Goal: Information Seeking & Learning: Check status

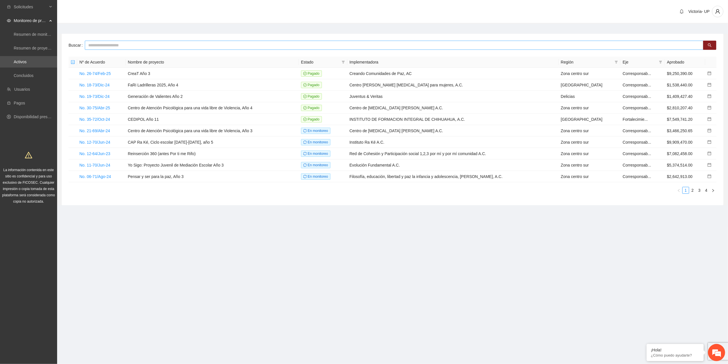
click at [155, 46] on input "text" at bounding box center [394, 45] width 619 height 9
type input "*******"
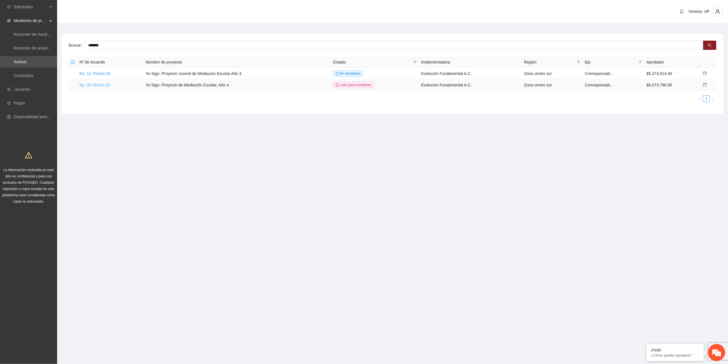
click at [105, 85] on link "No. 26-76/Jun-25" at bounding box center [94, 85] width 31 height 5
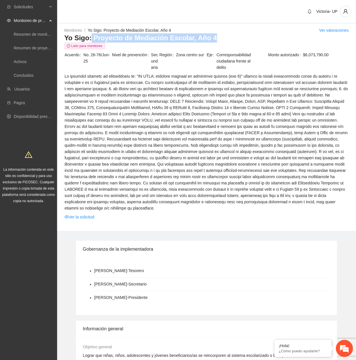
drag, startPoint x: 90, startPoint y: 38, endPoint x: 217, endPoint y: 39, distance: 127.5
click at [217, 39] on h3 "Yo Sigo: Proyecto de Mediación Escolar, Año 4" at bounding box center [206, 37] width 285 height 9
copy h3 "Proyecto de Mediación Escolar, Año 4"
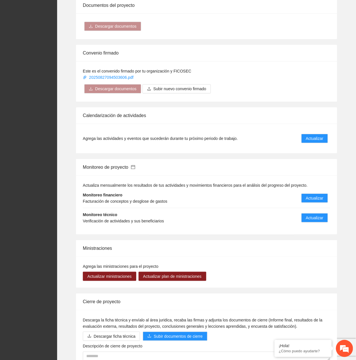
scroll to position [457, 0]
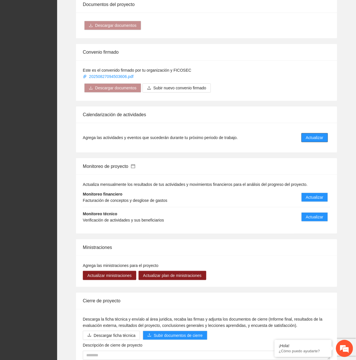
click at [312, 135] on span "Actualizar" at bounding box center [314, 138] width 17 height 6
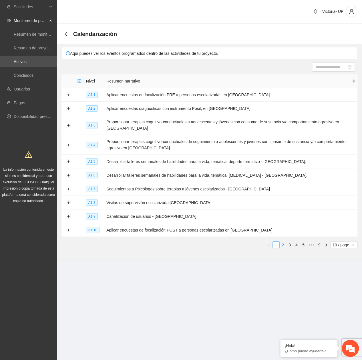
click at [283, 245] on link "2" at bounding box center [283, 245] width 6 height 6
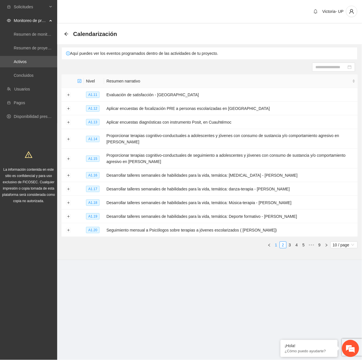
click at [274, 245] on link "1" at bounding box center [276, 245] width 6 height 6
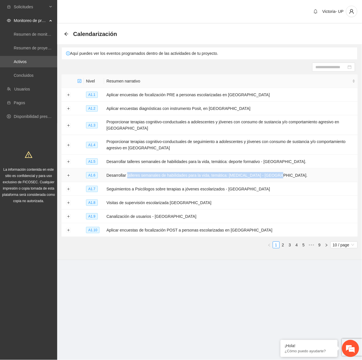
drag, startPoint x: 126, startPoint y: 175, endPoint x: 278, endPoint y: 175, distance: 151.5
click at [278, 175] on td "Desarrollar talleres semanales de habilidades para la vida, temática: arteterap…" at bounding box center [231, 176] width 254 height 14
copy td "talleres semanales de habilidades para la vida, temática: arteterapia - Chihuah…"
click at [68, 178] on button "Expand row" at bounding box center [68, 175] width 5 height 5
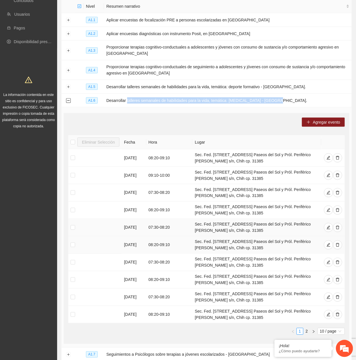
scroll to position [114, 0]
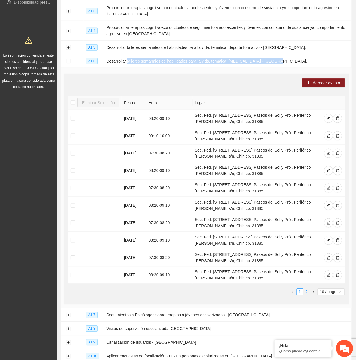
click at [307, 292] on link "2" at bounding box center [307, 292] width 6 height 6
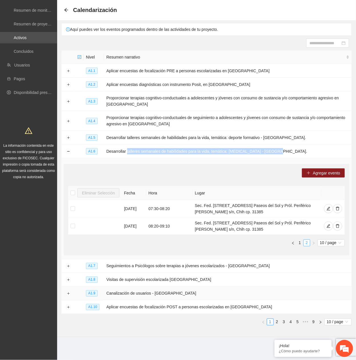
scroll to position [25, 0]
click at [296, 243] on button "button" at bounding box center [293, 243] width 7 height 7
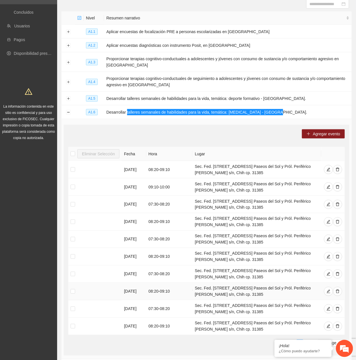
scroll to position [165, 0]
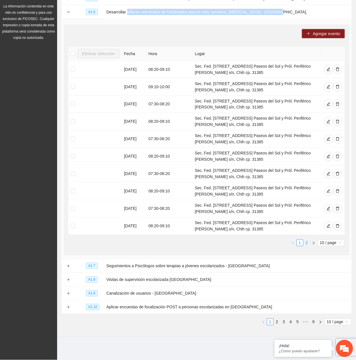
click at [306, 245] on link "2" at bounding box center [307, 243] width 6 height 6
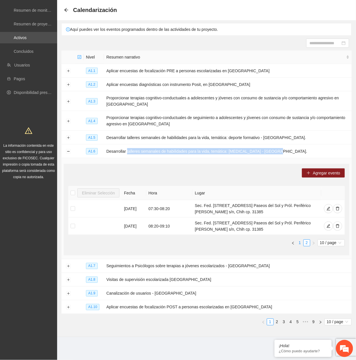
click at [298, 242] on link "1" at bounding box center [300, 243] width 6 height 6
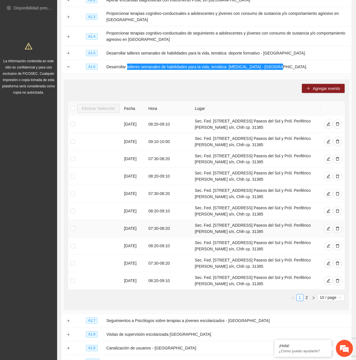
scroll to position [89, 0]
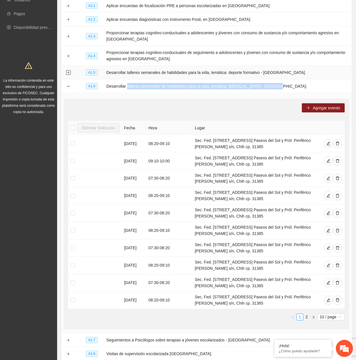
drag, startPoint x: 67, startPoint y: 74, endPoint x: 85, endPoint y: 75, distance: 17.8
click at [67, 74] on button "Expand row" at bounding box center [68, 73] width 5 height 5
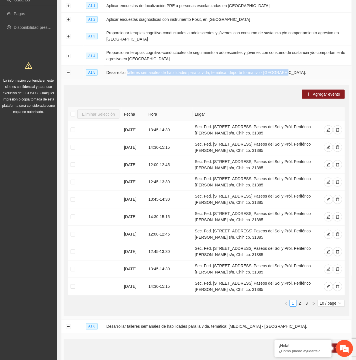
drag, startPoint x: 126, startPoint y: 73, endPoint x: 290, endPoint y: 72, distance: 164.0
click at [290, 72] on td "Desarrollar talleres semanales de habilidades para la vida, temática: deporte f…" at bounding box center [228, 73] width 248 height 14
copy td "talleres semanales de habilidades para la vida, temática: deporte formativo - C…"
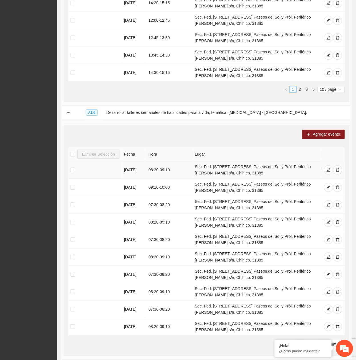
scroll to position [407, 0]
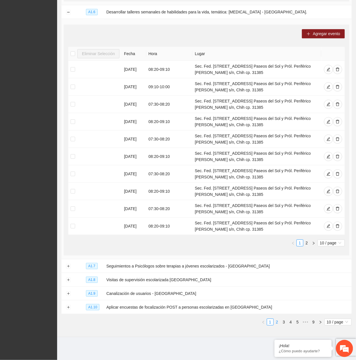
click at [274, 322] on link "2" at bounding box center [277, 322] width 6 height 6
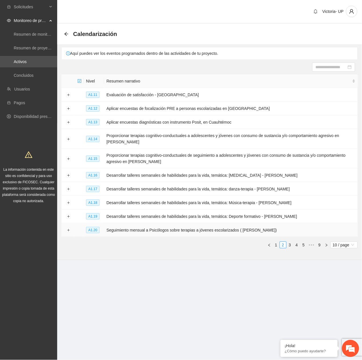
click at [213, 226] on td "Seguimiento mensual a Psicólogos sobre terapias a jóvenes escolarizados ( Cuauh…" at bounding box center [231, 230] width 254 height 14
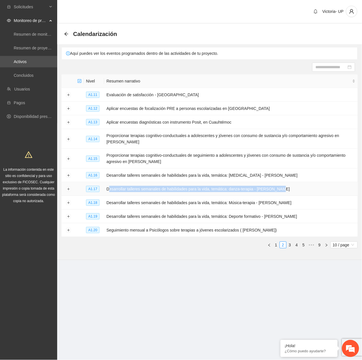
drag, startPoint x: 106, startPoint y: 191, endPoint x: 304, endPoint y: 193, distance: 198.1
click at [304, 193] on td "Desarrollar talleres semanales de habilidades para la vida, temática: danza-ter…" at bounding box center [231, 189] width 254 height 14
copy td "Desarrollar talleres semanales de habilidades para la vida, temática: danza-ter…"
click at [67, 192] on button "Expand row" at bounding box center [68, 189] width 5 height 5
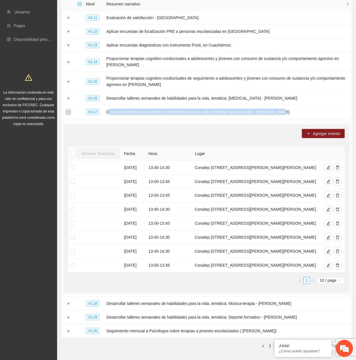
scroll to position [93, 0]
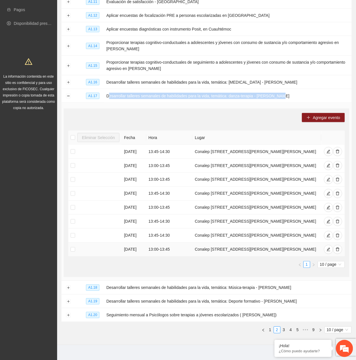
drag, startPoint x: 194, startPoint y: 273, endPoint x: 254, endPoint y: 277, distance: 59.6
click at [254, 257] on td "Conalep 218 Col., Rep. de Venezuela 270, Ex-Agrícola San Antonio, 31510 Cd Cuau…" at bounding box center [257, 250] width 129 height 14
copy td "Conalep 218 Col., Rep. de Venezuela 270, Ex-Agrícola San Antonio, 31510 Cd Cuau…"
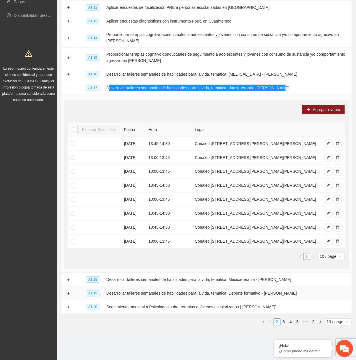
scroll to position [130, 0]
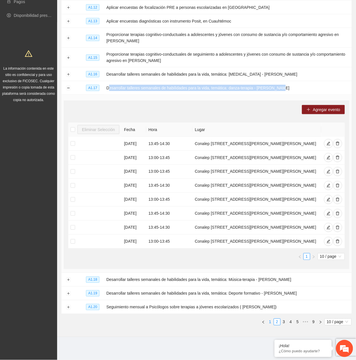
click at [268, 322] on link "1" at bounding box center [270, 322] width 6 height 6
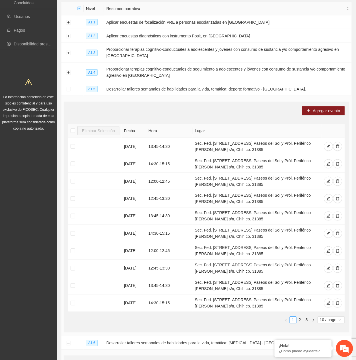
scroll to position [76, 0]
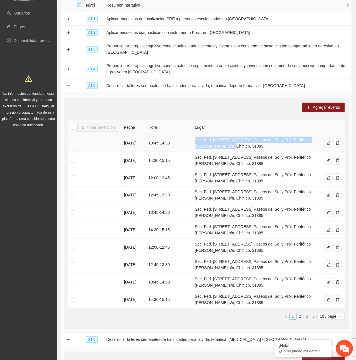
drag, startPoint x: 195, startPoint y: 141, endPoint x: 215, endPoint y: 149, distance: 22.0
click at [215, 149] on td "Sec. Fed. 17 Av. Paseos del Sol y Pról. Periférico R Almada s/n, Chih cp. 31385" at bounding box center [257, 143] width 129 height 17
copy td "Sec. Fed. 17 Av. Paseos del Sol y Pról. Periférico R Almada s/n, Chih cp. 31385"
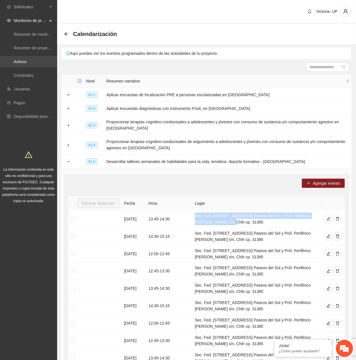
click at [27, 59] on link "Activos" at bounding box center [20, 61] width 13 height 5
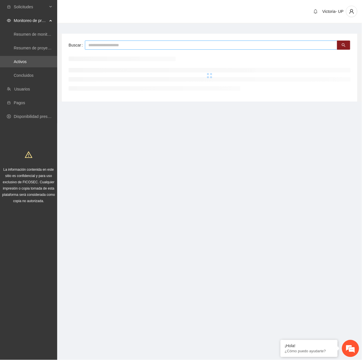
drag, startPoint x: 120, startPoint y: 46, endPoint x: 105, endPoint y: 48, distance: 15.9
click at [110, 49] on input "text" at bounding box center [211, 45] width 252 height 9
type input "***"
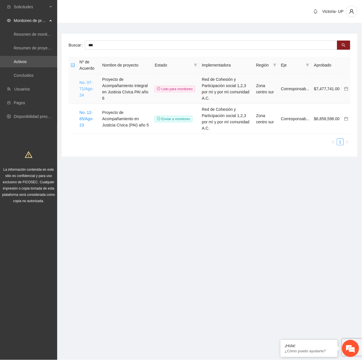
click at [83, 86] on link "No. 07-71/Ago-24" at bounding box center [86, 88] width 14 height 17
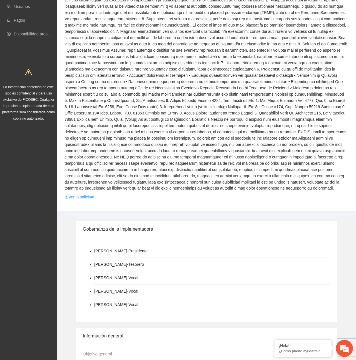
scroll to position [114, 0]
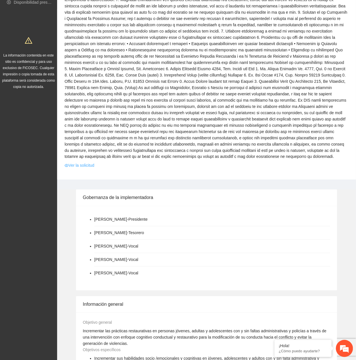
click at [83, 167] on link "Ver la solicitud" at bounding box center [80, 166] width 30 height 6
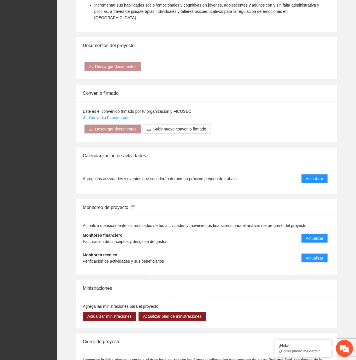
scroll to position [533, 0]
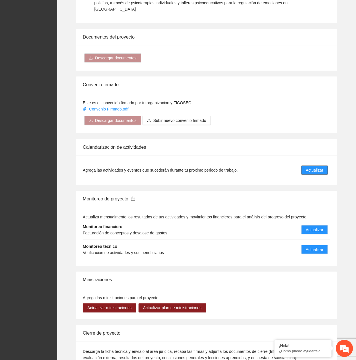
click at [316, 166] on button "Actualizar" at bounding box center [315, 170] width 27 height 9
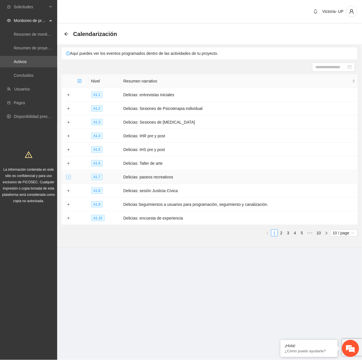
click at [66, 179] on button "Expand row" at bounding box center [68, 177] width 5 height 5
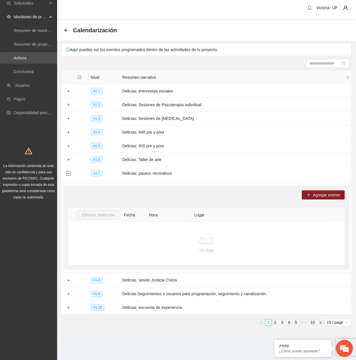
scroll to position [5, 0]
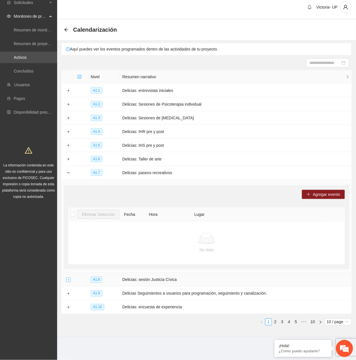
click at [69, 281] on button "Expand row" at bounding box center [68, 280] width 5 height 5
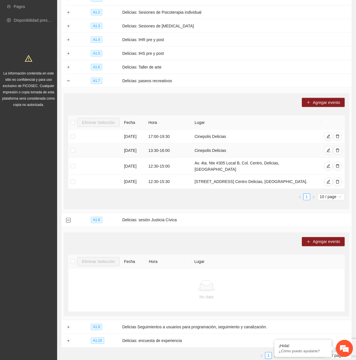
scroll to position [128, 0]
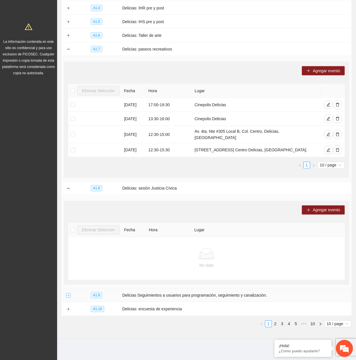
click at [68, 294] on button "Expand row" at bounding box center [68, 296] width 5 height 5
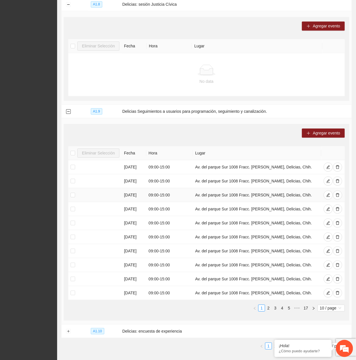
scroll to position [335, 0]
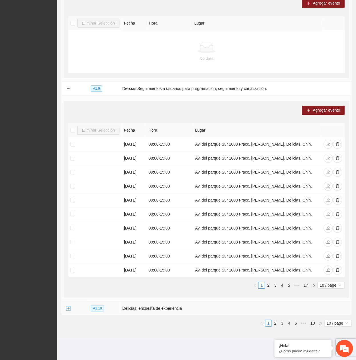
click at [68, 309] on button "Expand row" at bounding box center [68, 309] width 5 height 5
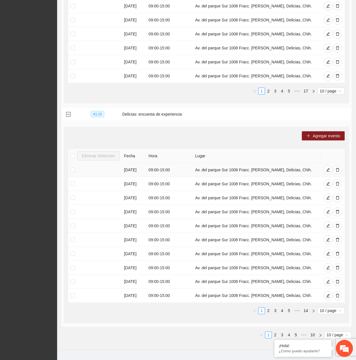
scroll to position [543, 0]
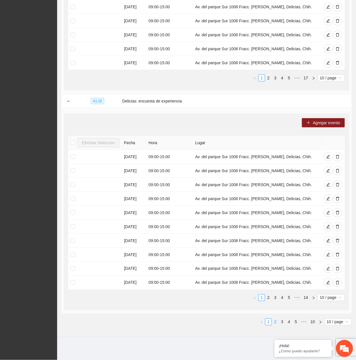
click at [275, 324] on link "2" at bounding box center [275, 322] width 6 height 6
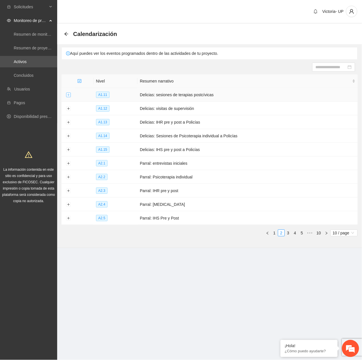
click at [69, 95] on button "Expand row" at bounding box center [68, 95] width 5 height 5
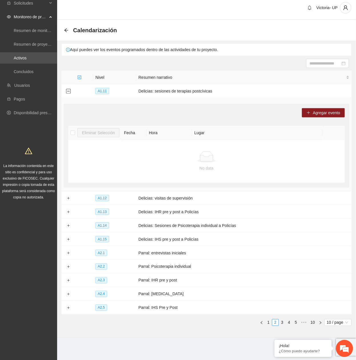
scroll to position [5, 0]
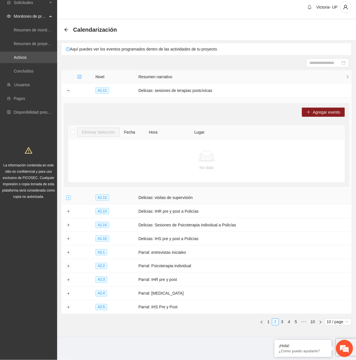
click at [67, 197] on button "Expand row" at bounding box center [68, 198] width 5 height 5
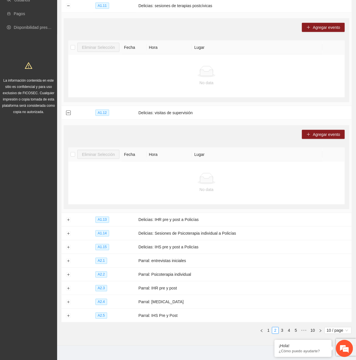
scroll to position [99, 0]
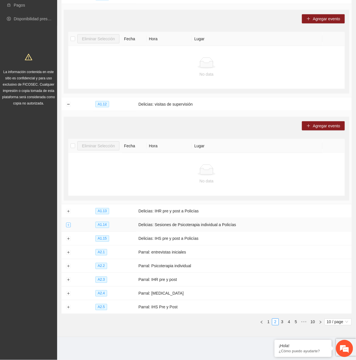
click at [69, 226] on button "Expand row" at bounding box center [68, 225] width 5 height 5
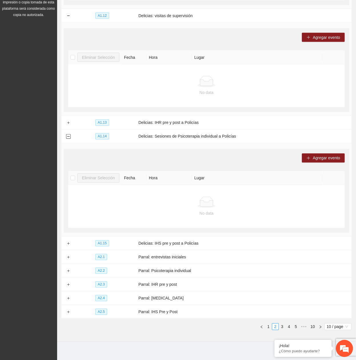
scroll to position [192, 0]
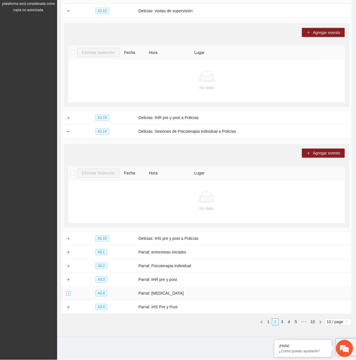
click at [69, 294] on button "Expand row" at bounding box center [68, 294] width 5 height 5
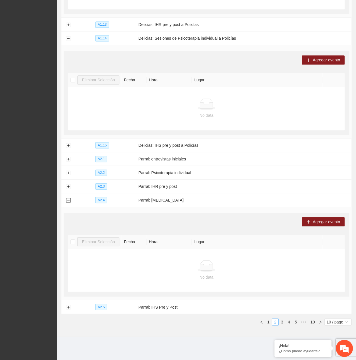
scroll to position [286, 0]
click at [67, 160] on button "Expand row" at bounding box center [68, 159] width 5 height 5
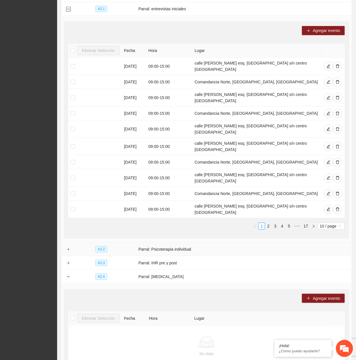
scroll to position [438, 0]
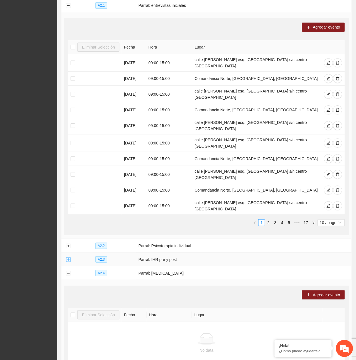
click at [67, 258] on button "Expand row" at bounding box center [68, 260] width 5 height 5
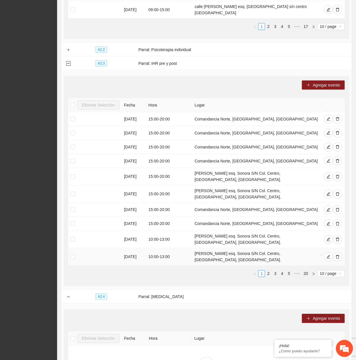
scroll to position [591, 0]
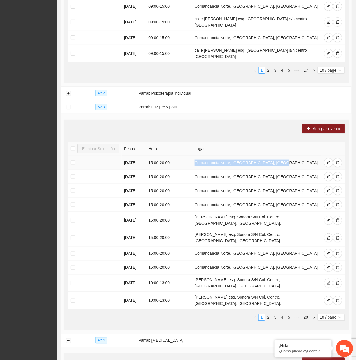
drag, startPoint x: 194, startPoint y: 144, endPoint x: 279, endPoint y: 145, distance: 84.6
click at [279, 156] on td "Comandancia Norte, Hidalgo del Parral, Chih" at bounding box center [256, 163] width 129 height 14
copy td "Comandancia Norte, Hidalgo del Parral, Chih"
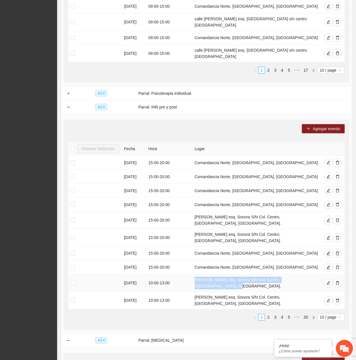
drag, startPoint x: 194, startPoint y: 259, endPoint x: 311, endPoint y: 259, distance: 116.9
click at [311, 275] on td "C. Ocampo esq. Sonora S/N Col. Centro, Hidalgo del Parral, Chih." at bounding box center [256, 283] width 129 height 17
copy td "C. Ocampo esq. Sonora S/N Col. Centro, Hidalgo del Parral, Chih."
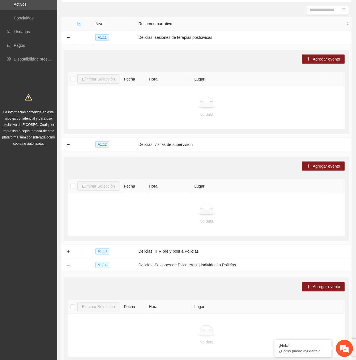
scroll to position [0, 0]
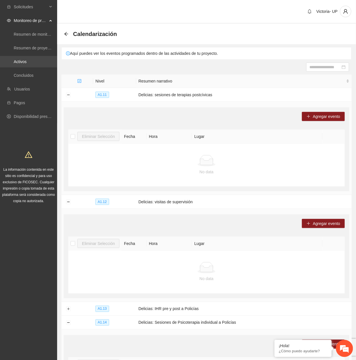
click at [21, 59] on link "Activos" at bounding box center [20, 61] width 13 height 5
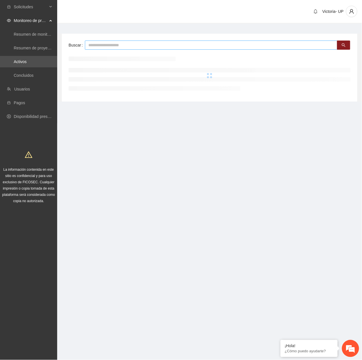
click at [99, 47] on input "text" at bounding box center [211, 45] width 252 height 9
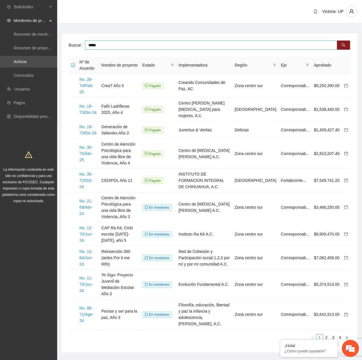
type input "*****"
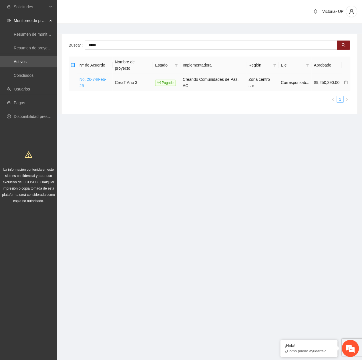
click at [82, 77] on link "No. 26-74/Feb-25" at bounding box center [92, 82] width 27 height 11
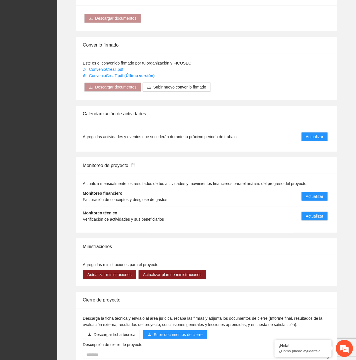
scroll to position [457, 0]
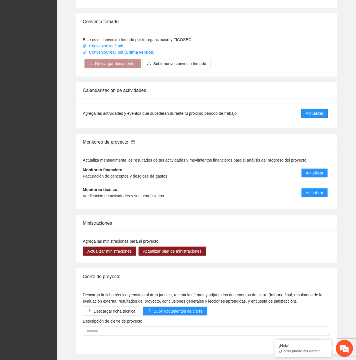
click at [308, 110] on span "Actualizar" at bounding box center [314, 113] width 17 height 6
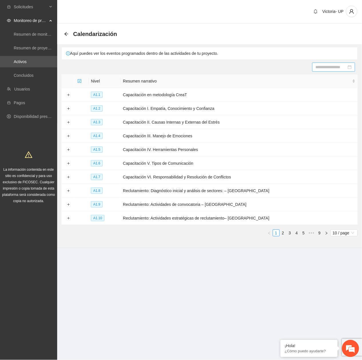
click at [332, 69] on input at bounding box center [331, 67] width 31 height 6
click at [296, 125] on div "22" at bounding box center [293, 126] width 7 height 7
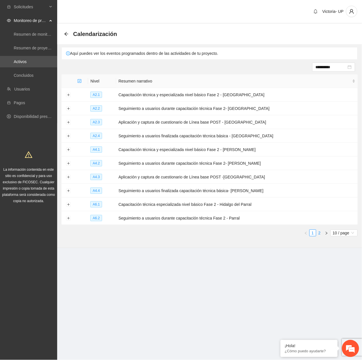
click at [316, 234] on link "2" at bounding box center [319, 233] width 6 height 6
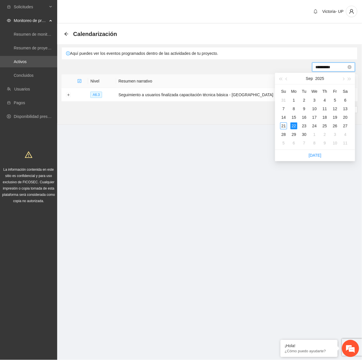
click at [332, 68] on input "**********" at bounding box center [331, 67] width 31 height 6
click at [304, 125] on div "23" at bounding box center [304, 126] width 7 height 7
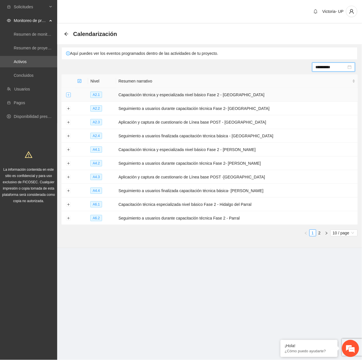
click at [67, 96] on button "Expand row" at bounding box center [68, 95] width 5 height 5
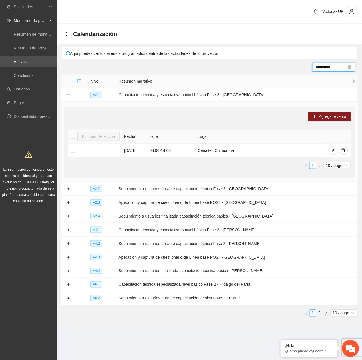
click at [330, 66] on input "**********" at bounding box center [331, 67] width 31 height 6
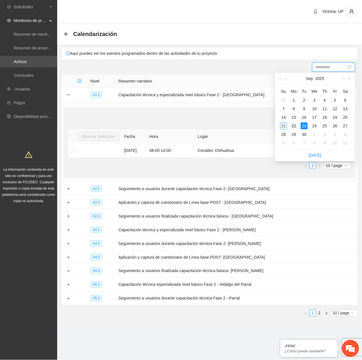
type input "**********"
click at [295, 124] on div "22" at bounding box center [293, 126] width 7 height 7
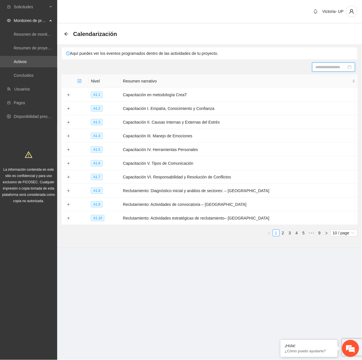
drag, startPoint x: 331, startPoint y: 65, endPoint x: 331, endPoint y: 74, distance: 9.1
click at [330, 65] on input at bounding box center [331, 67] width 31 height 6
drag, startPoint x: 294, startPoint y: 127, endPoint x: 302, endPoint y: 116, distance: 13.3
click at [296, 124] on div "22" at bounding box center [293, 126] width 7 height 7
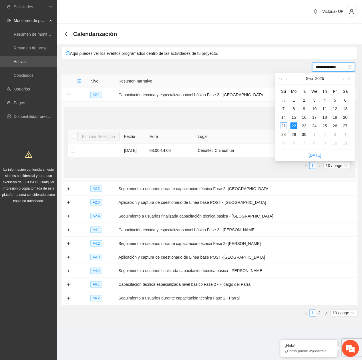
type input "**********"
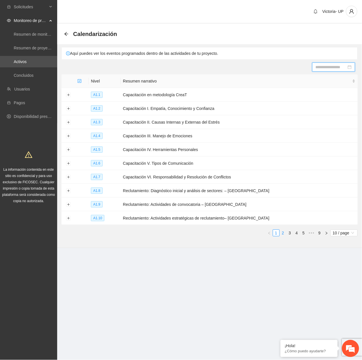
click at [282, 233] on link "2" at bounding box center [283, 233] width 6 height 6
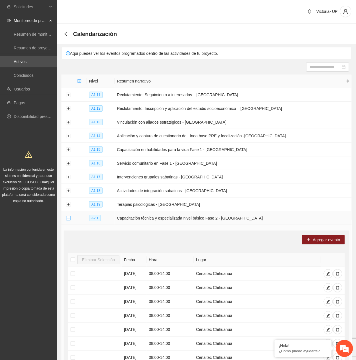
click at [66, 218] on button "Collapse row" at bounding box center [68, 218] width 5 height 5
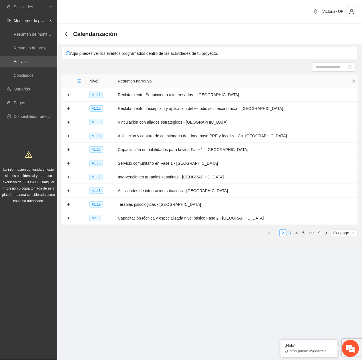
click at [287, 231] on link "3" at bounding box center [290, 233] width 6 height 6
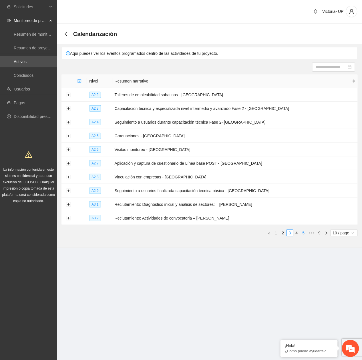
click at [296, 235] on link "4" at bounding box center [297, 233] width 6 height 6
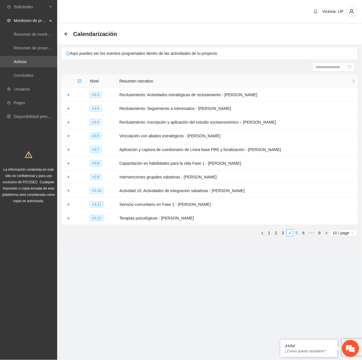
click at [298, 235] on link "5" at bounding box center [297, 233] width 6 height 6
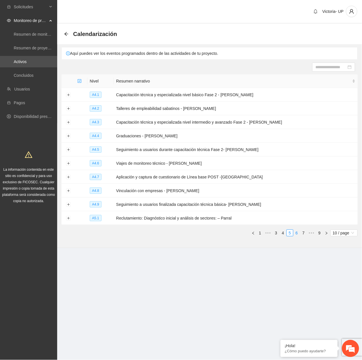
click at [298, 235] on link "6" at bounding box center [297, 233] width 6 height 6
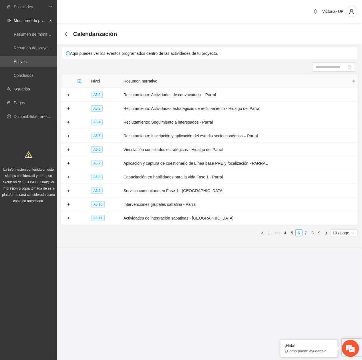
click at [307, 234] on link "7" at bounding box center [306, 233] width 6 height 6
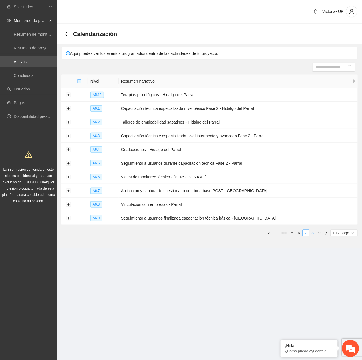
click at [314, 232] on link "8" at bounding box center [313, 233] width 6 height 6
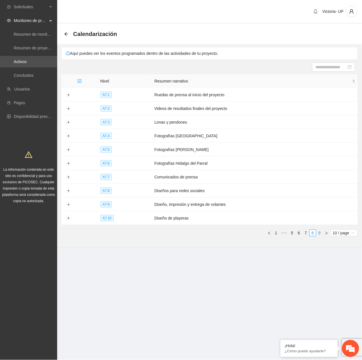
click at [318, 234] on link "9" at bounding box center [319, 233] width 6 height 6
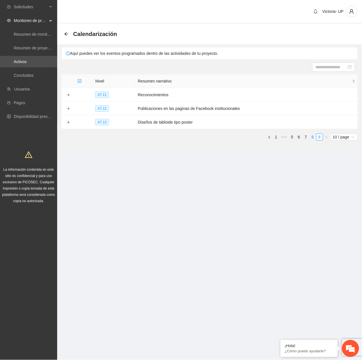
click at [314, 137] on link "8" at bounding box center [313, 137] width 6 height 6
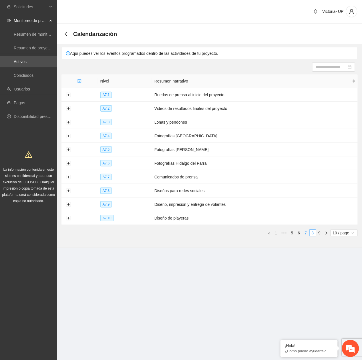
click at [304, 233] on link "7" at bounding box center [306, 233] width 6 height 6
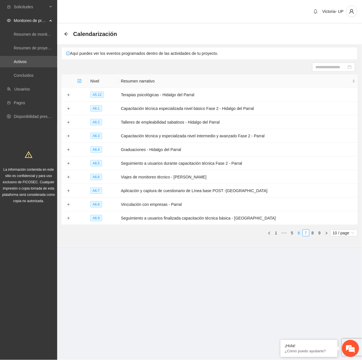
click at [298, 232] on link "6" at bounding box center [299, 233] width 6 height 6
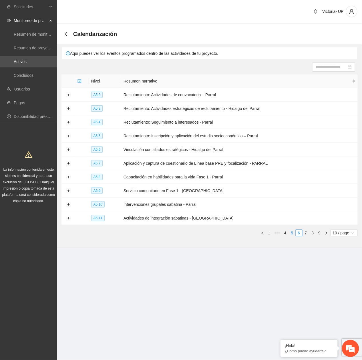
click at [291, 233] on link "5" at bounding box center [292, 233] width 6 height 6
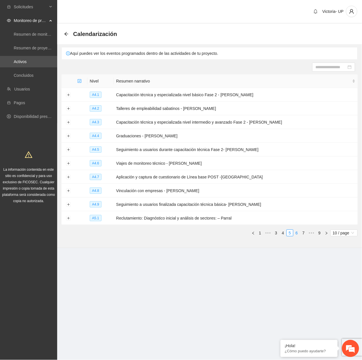
click at [296, 233] on link "6" at bounding box center [297, 233] width 6 height 6
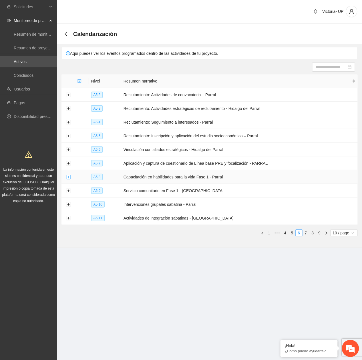
click at [66, 179] on button "Expand row" at bounding box center [68, 177] width 5 height 5
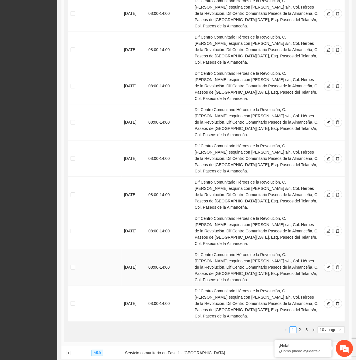
scroll to position [279, 0]
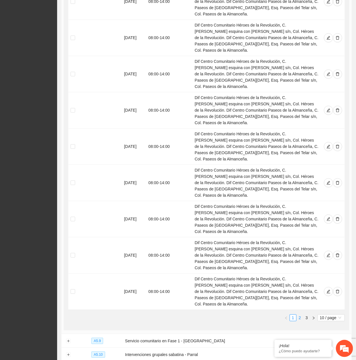
click at [298, 315] on link "2" at bounding box center [300, 318] width 6 height 6
click at [69, 339] on button "Expand row" at bounding box center [68, 341] width 5 height 5
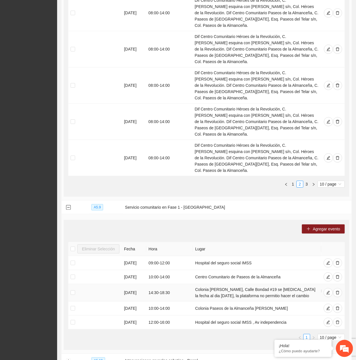
scroll to position [419, 0]
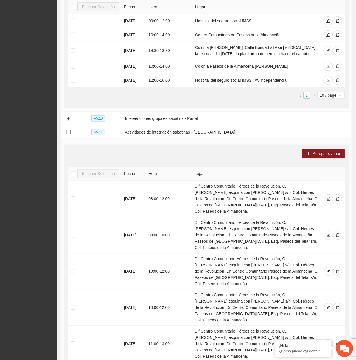
scroll to position [671, 0]
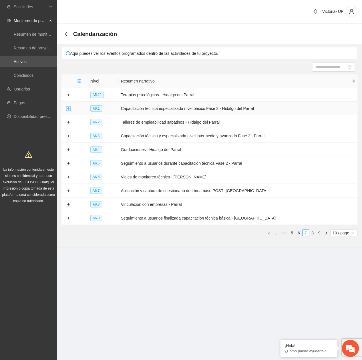
click at [69, 110] on button "Expand row" at bounding box center [68, 109] width 5 height 5
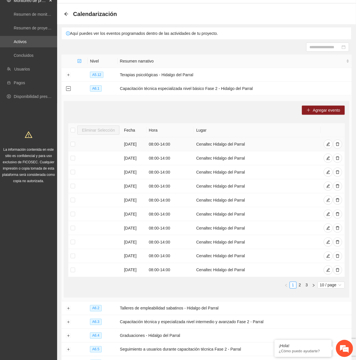
scroll to position [38, 0]
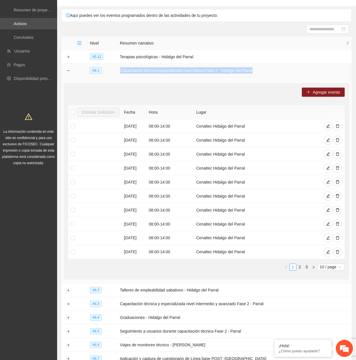
drag, startPoint x: 121, startPoint y: 70, endPoint x: 264, endPoint y: 74, distance: 142.1
click at [264, 74] on td "Capacitación técnica especializada nivel básico Fase 2 - Hidalgo del Parral" at bounding box center [235, 71] width 234 height 14
copy td "Capacitación técnica especializada nivel básico Fase 2 - Hidalgo del Parral"
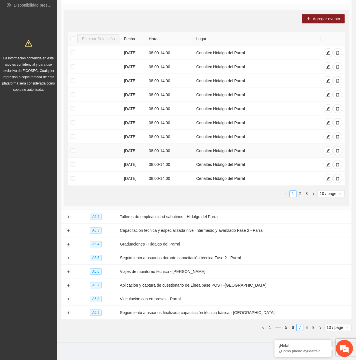
scroll to position [119, 0]
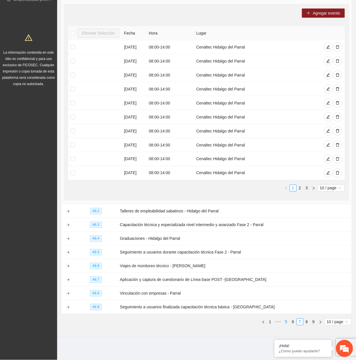
click at [284, 322] on link "5" at bounding box center [286, 322] width 6 height 6
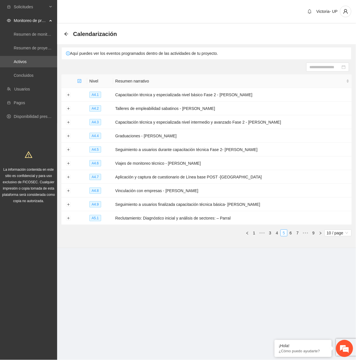
scroll to position [0, 0]
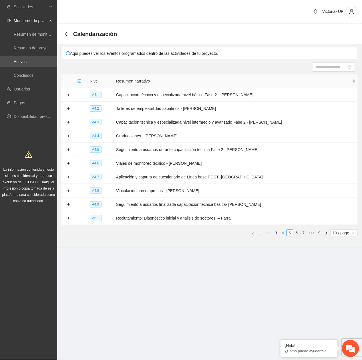
click at [281, 231] on link "4" at bounding box center [283, 233] width 6 height 6
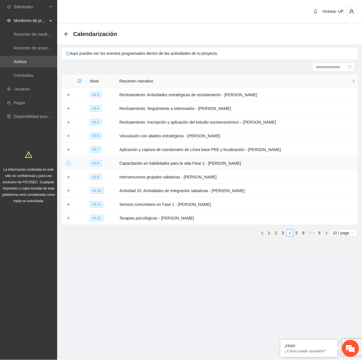
click at [68, 165] on button "Expand row" at bounding box center [68, 163] width 5 height 5
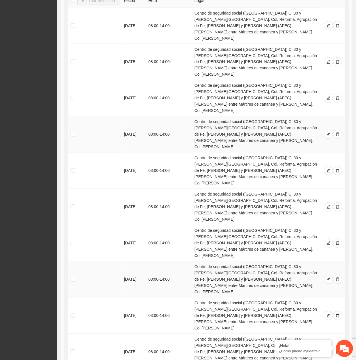
scroll to position [216, 0]
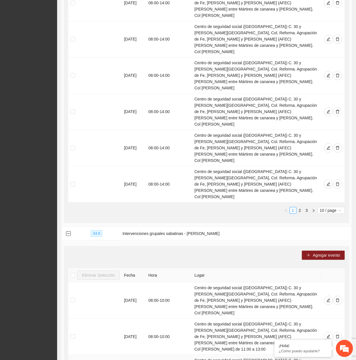
scroll to position [395, 0]
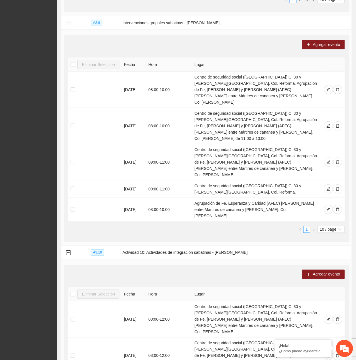
scroll to position [627, 0]
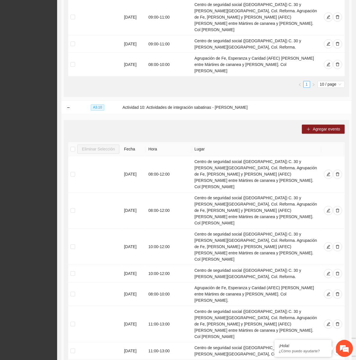
scroll to position [753, 0]
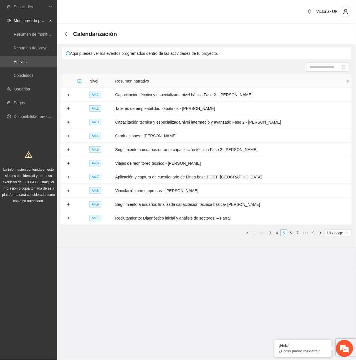
scroll to position [0, 0]
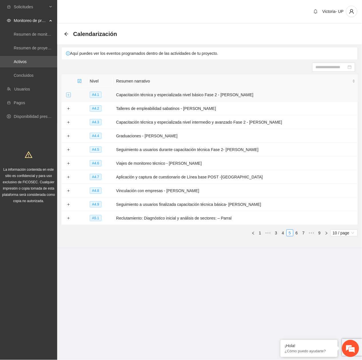
click at [68, 97] on button "Expand row" at bounding box center [68, 95] width 5 height 5
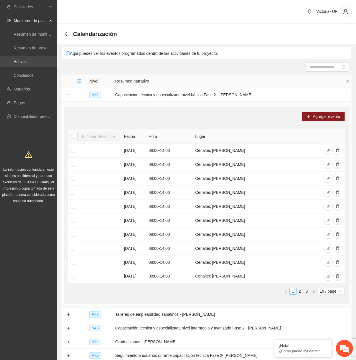
click at [27, 59] on link "Activos" at bounding box center [20, 61] width 13 height 5
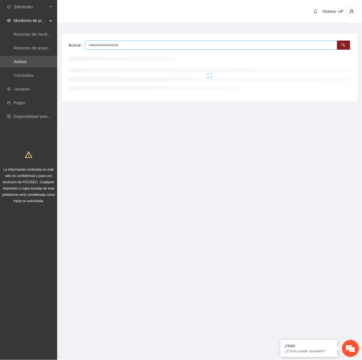
click at [109, 44] on input "text" at bounding box center [211, 45] width 252 height 9
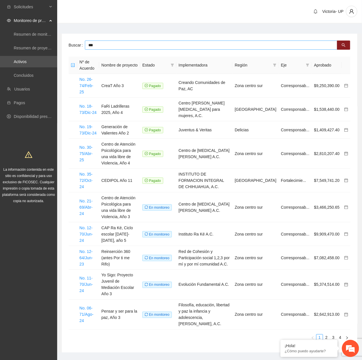
type input "***"
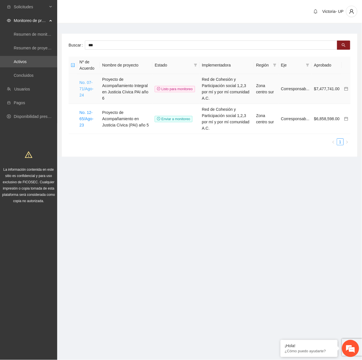
click at [81, 89] on link "No. 07-71/Ago-24" at bounding box center [86, 88] width 14 height 17
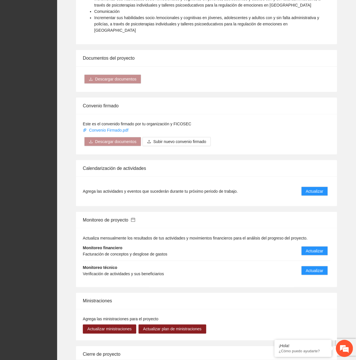
scroll to position [572, 0]
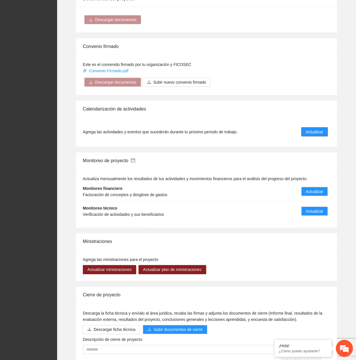
click at [317, 129] on span "Actualizar" at bounding box center [314, 132] width 17 height 6
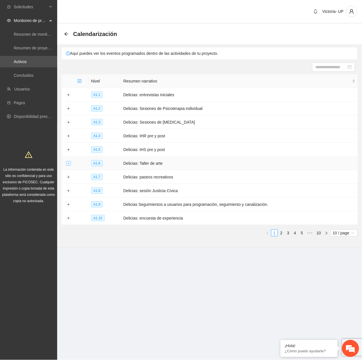
click at [69, 165] on button "Expand row" at bounding box center [68, 163] width 5 height 5
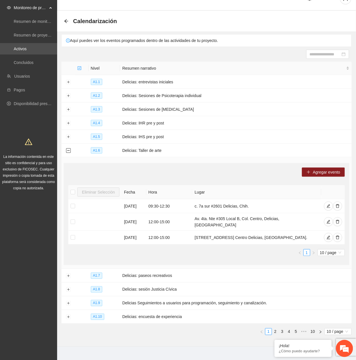
scroll to position [20, 0]
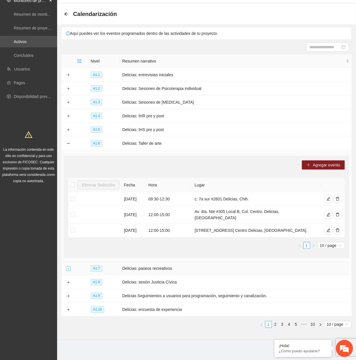
click at [67, 267] on button "Expand row" at bounding box center [68, 269] width 5 height 5
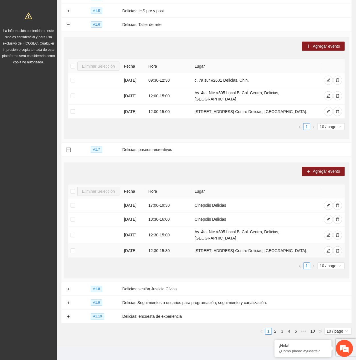
scroll to position [143, 0]
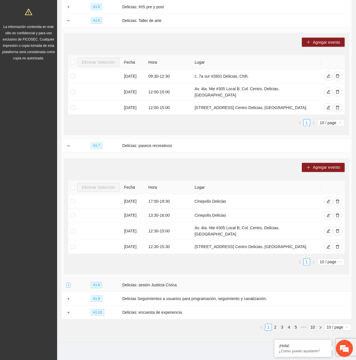
click at [69, 284] on button "Expand row" at bounding box center [68, 286] width 5 height 5
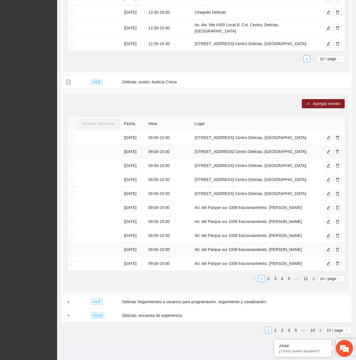
scroll to position [350, 0]
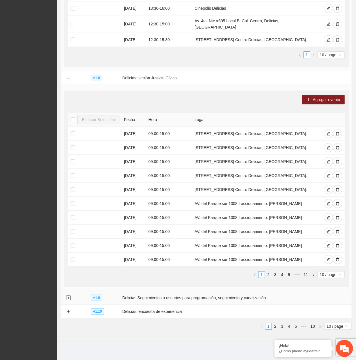
drag, startPoint x: 69, startPoint y: 296, endPoint x: 75, endPoint y: 273, distance: 23.5
click at [69, 296] on button "Expand row" at bounding box center [68, 298] width 5 height 5
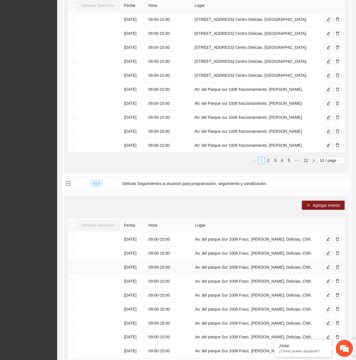
scroll to position [558, 0]
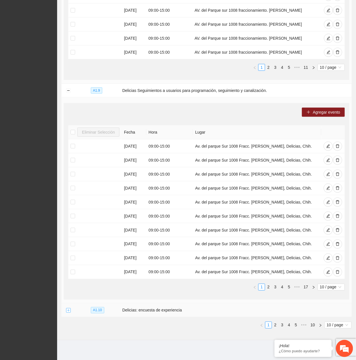
click at [67, 309] on button "Expand row" at bounding box center [68, 311] width 5 height 5
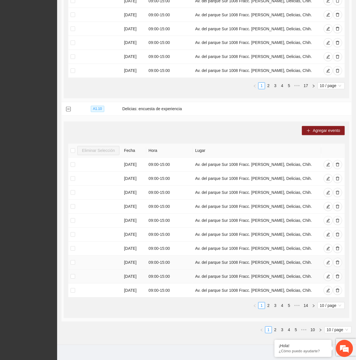
scroll to position [765, 0]
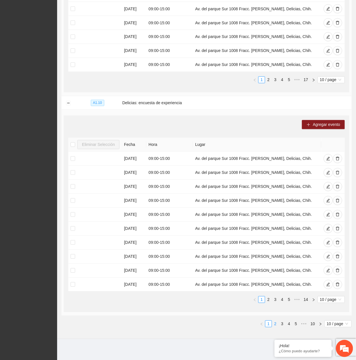
click at [274, 324] on link "2" at bounding box center [275, 324] width 6 height 6
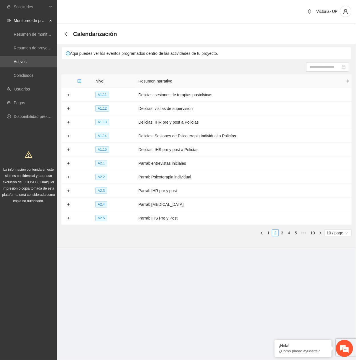
scroll to position [0, 0]
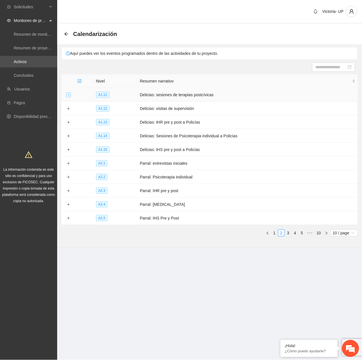
click at [67, 95] on button "Expand row" at bounding box center [68, 95] width 5 height 5
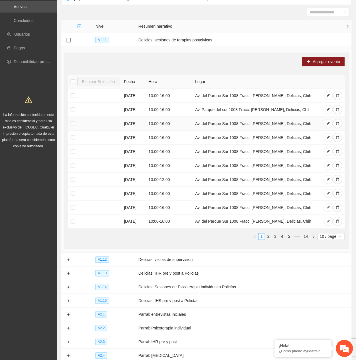
scroll to position [119, 0]
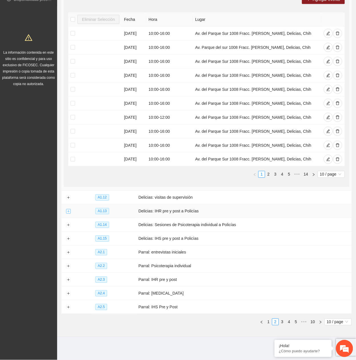
click at [70, 211] on button "Expand row" at bounding box center [68, 211] width 5 height 5
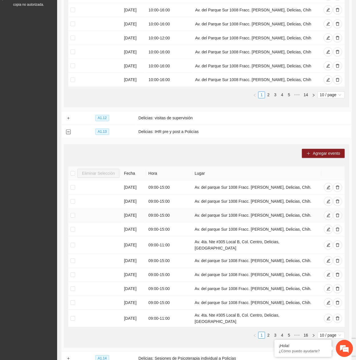
scroll to position [233, 0]
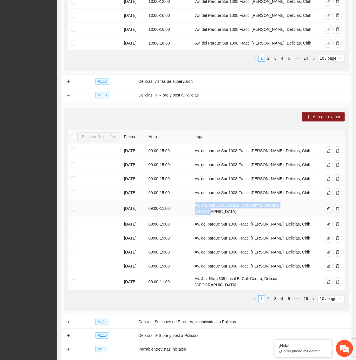
drag, startPoint x: 194, startPoint y: 211, endPoint x: 289, endPoint y: 207, distance: 95.0
click at [289, 207] on td "Av. 4ta. Nte #305 Local B, Col. Centro, Delicias, Chihuahua" at bounding box center [257, 208] width 129 height 17
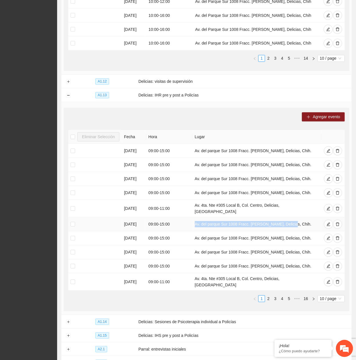
drag, startPoint x: 195, startPoint y: 222, endPoint x: 299, endPoint y: 225, distance: 104.4
click at [299, 225] on td "Av. del parque Sur 1008 Fracc. Delia, Delicias, Chih." at bounding box center [257, 225] width 129 height 14
copy td "Av. del parque Sur 1008 Fracc. Delia, Delicias, Chih."
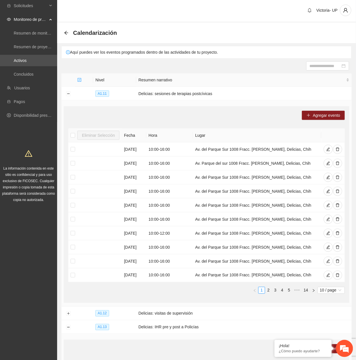
scroll to position [0, 0]
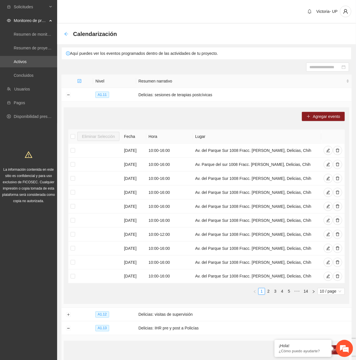
click at [65, 35] on icon "arrow-left" at bounding box center [66, 34] width 5 height 5
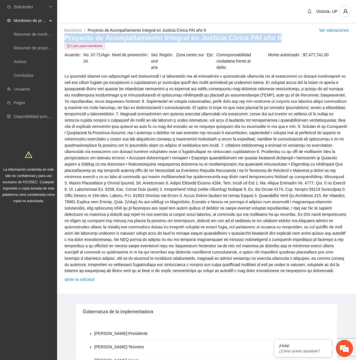
drag, startPoint x: 65, startPoint y: 38, endPoint x: 292, endPoint y: 39, distance: 226.1
click at [292, 39] on h3 "Proyecto de Acompañamiento Integral en Justicia Cívica PAI año 6" at bounding box center [206, 37] width 285 height 9
drag, startPoint x: 37, startPoint y: 62, endPoint x: 48, endPoint y: 59, distance: 12.0
click at [27, 62] on link "Activos" at bounding box center [20, 61] width 13 height 5
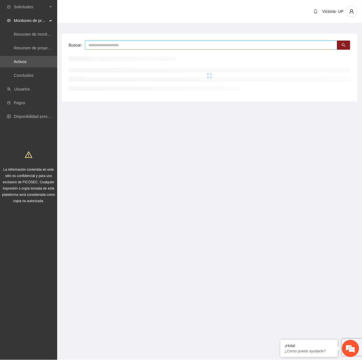
drag, startPoint x: 105, startPoint y: 47, endPoint x: 102, endPoint y: 48, distance: 2.9
click at [102, 47] on input "text" at bounding box center [211, 45] width 252 height 9
type input "*"
type input "********"
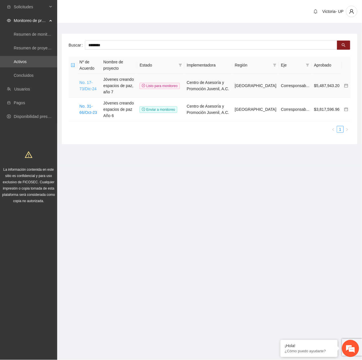
click at [88, 88] on link "No. 17-73/Dic-24" at bounding box center [87, 85] width 17 height 11
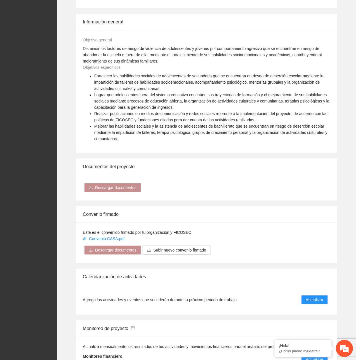
scroll to position [457, 0]
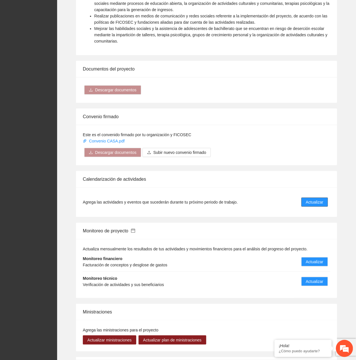
click at [308, 199] on span "Actualizar" at bounding box center [314, 202] width 17 height 6
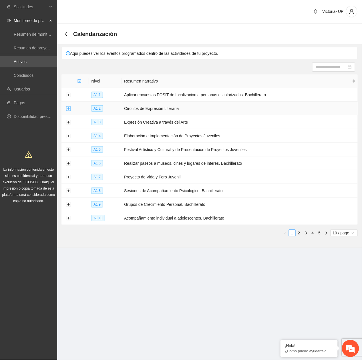
click at [69, 111] on button "Expand row" at bounding box center [68, 109] width 5 height 5
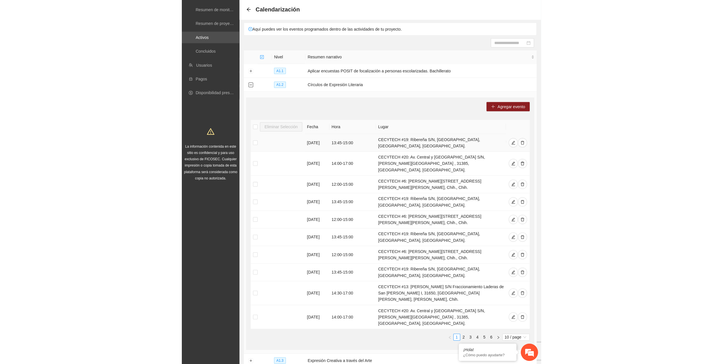
scroll to position [38, 0]
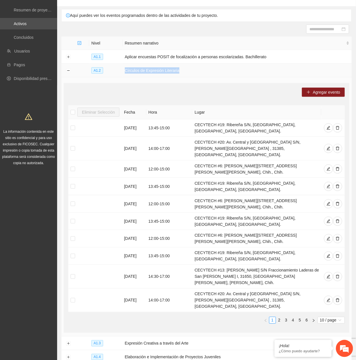
drag, startPoint x: 126, startPoint y: 70, endPoint x: 215, endPoint y: 73, distance: 89.5
click at [215, 73] on td "Círculos de Expresión Literaria" at bounding box center [237, 71] width 229 height 14
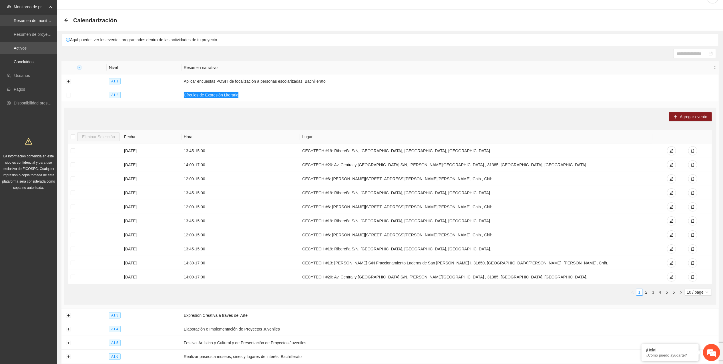
scroll to position [0, 0]
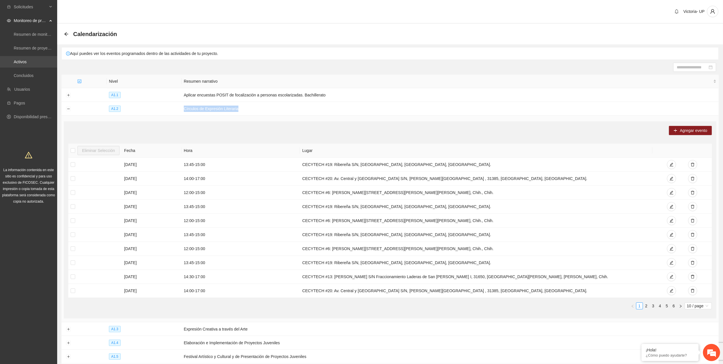
click at [27, 60] on link "Activos" at bounding box center [20, 61] width 13 height 5
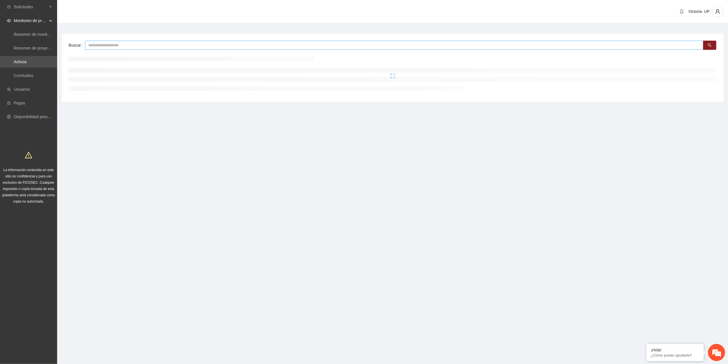
click at [130, 44] on input "text" at bounding box center [394, 45] width 619 height 9
type input "*******"
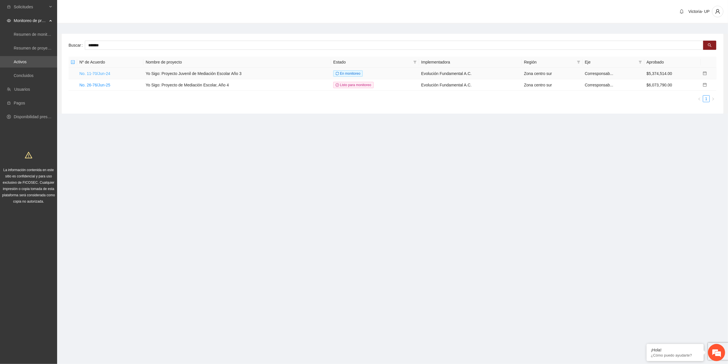
click at [101, 74] on link "No. 11-70/Jun-24" at bounding box center [94, 73] width 31 height 5
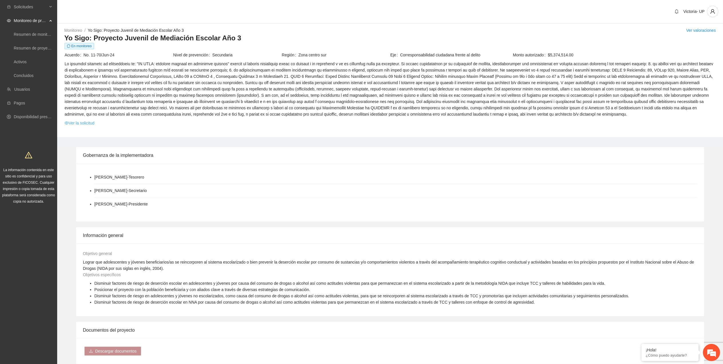
click at [92, 122] on link "Ver la solicitud" at bounding box center [80, 123] width 30 height 6
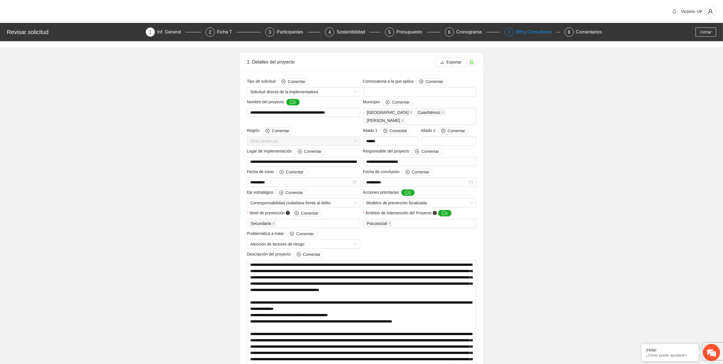
click at [522, 31] on div "RH y Consultores" at bounding box center [536, 31] width 40 height 9
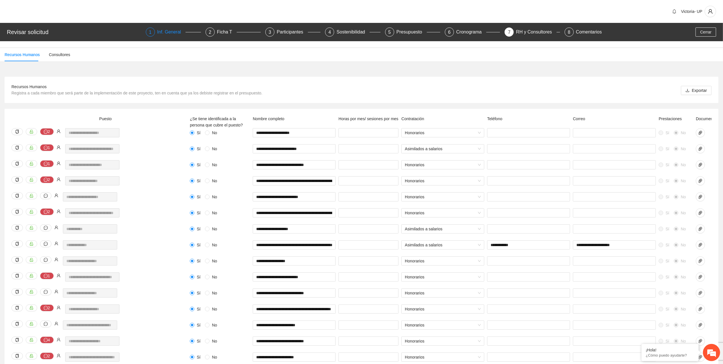
click at [167, 34] on div "Inf. General" at bounding box center [171, 31] width 29 height 9
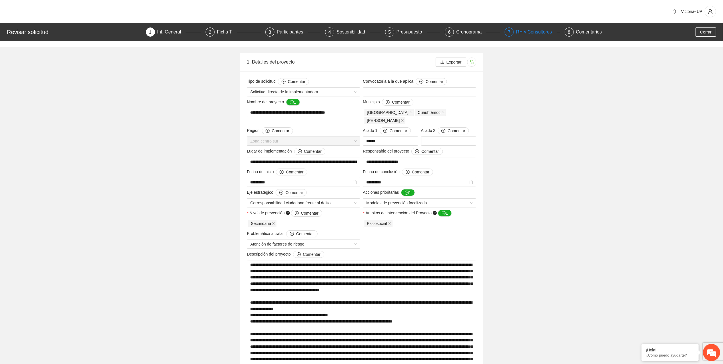
click at [538, 34] on div "RH y Consultores" at bounding box center [536, 31] width 40 height 9
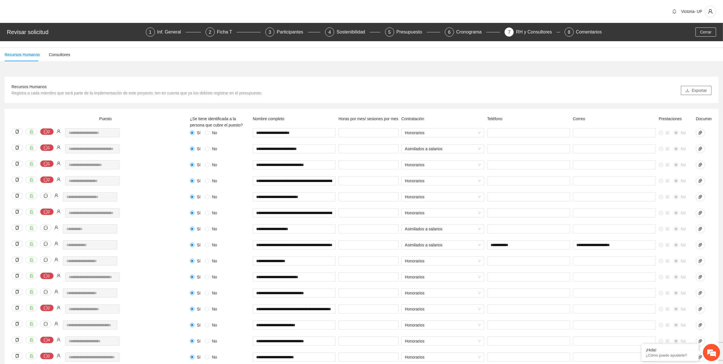
click at [689, 90] on icon "download" at bounding box center [687, 90] width 4 height 4
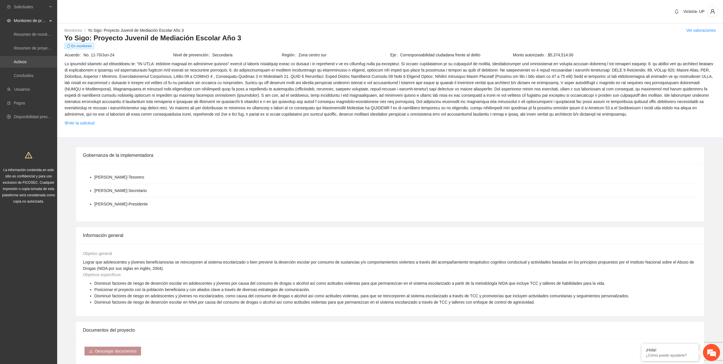
drag, startPoint x: 43, startPoint y: 59, endPoint x: 53, endPoint y: 57, distance: 9.8
click at [27, 59] on link "Activos" at bounding box center [20, 61] width 13 height 5
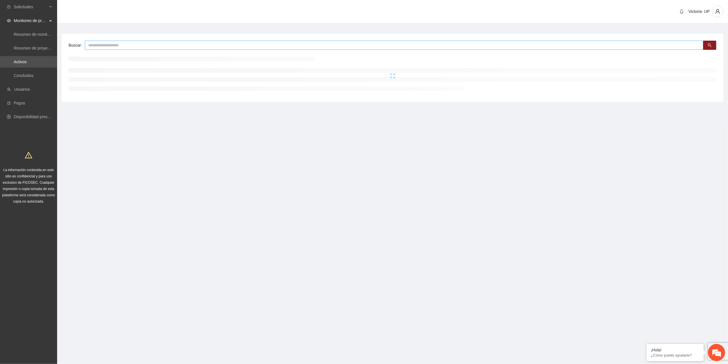
click at [141, 44] on input "text" at bounding box center [394, 45] width 619 height 9
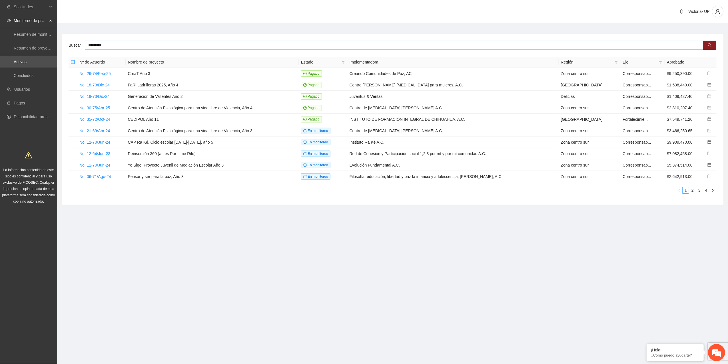
type input "*********"
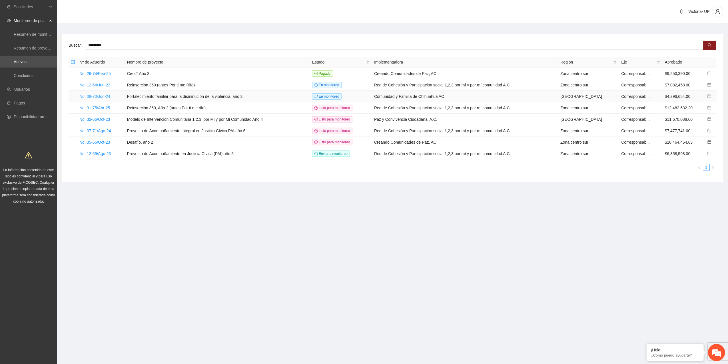
click at [92, 97] on link "No. 09-70/Jun-24" at bounding box center [94, 96] width 31 height 5
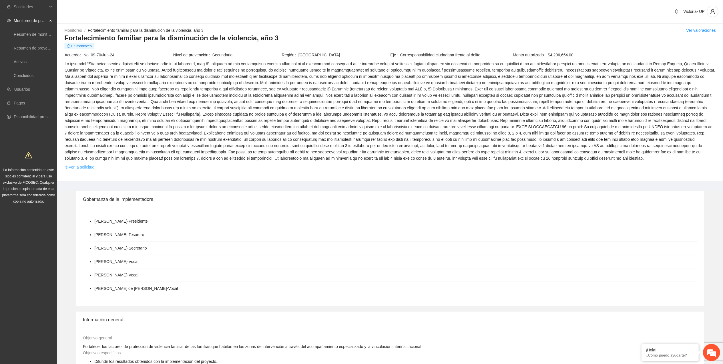
click at [77, 167] on link "Ver la solicitud" at bounding box center [80, 167] width 30 height 6
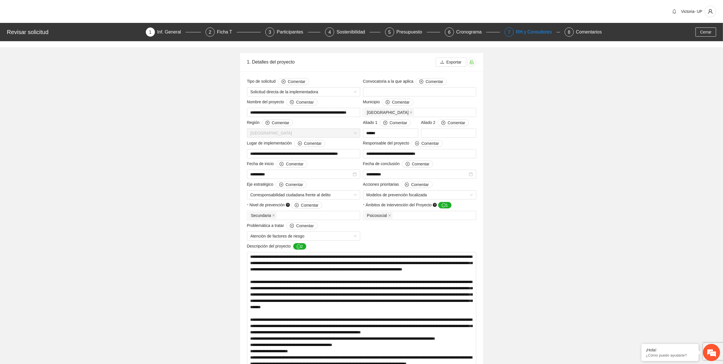
click at [521, 34] on div "RH y Consultores" at bounding box center [536, 31] width 40 height 9
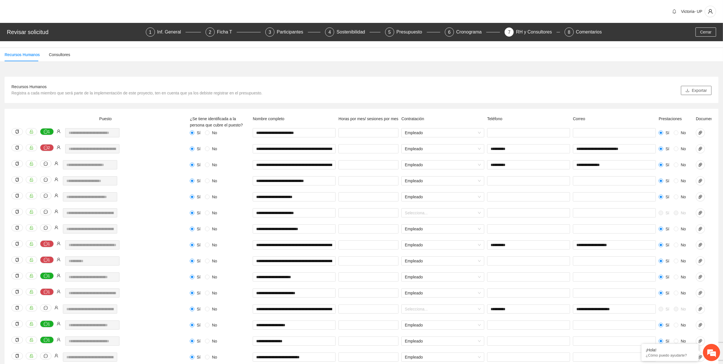
click at [685, 94] on button "Exportar" at bounding box center [696, 90] width 31 height 9
click at [157, 32] on div "1 Inf. General" at bounding box center [173, 31] width 55 height 9
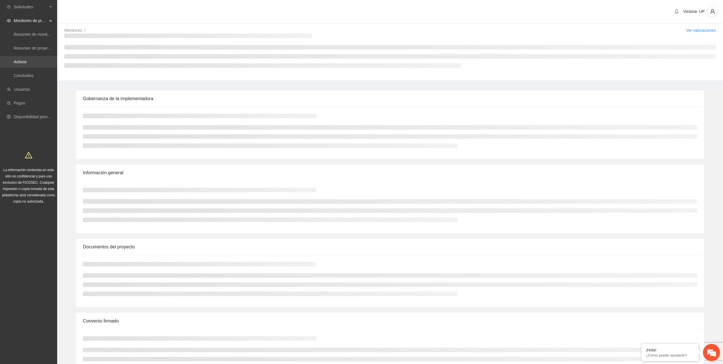
click at [16, 63] on link "Activos" at bounding box center [20, 61] width 13 height 5
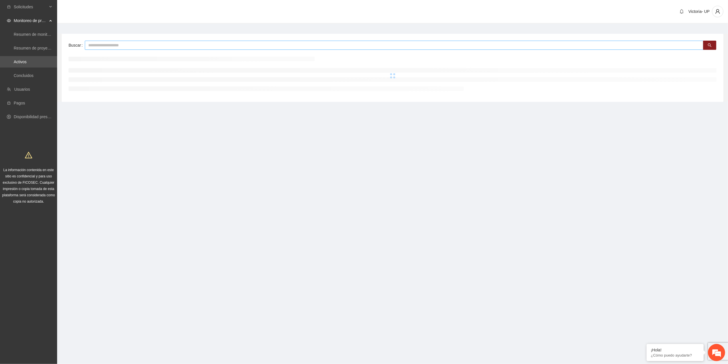
click at [105, 45] on input "text" at bounding box center [394, 45] width 619 height 9
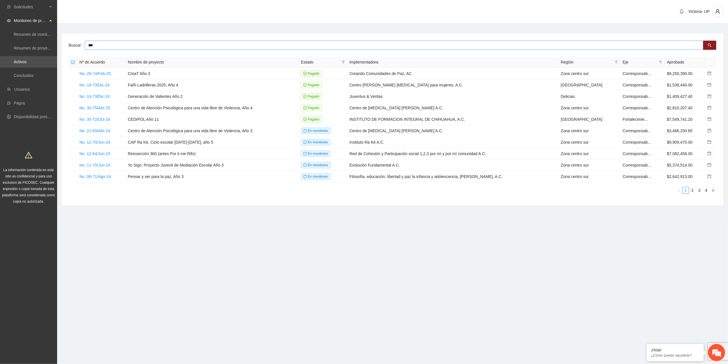
type input "***"
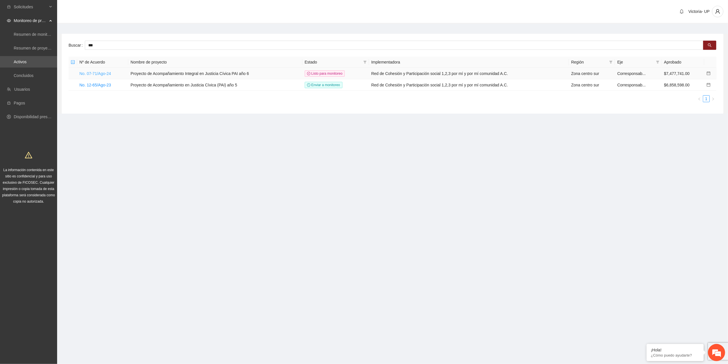
click at [101, 71] on link "No. 07-71/Ago-24" at bounding box center [95, 73] width 32 height 5
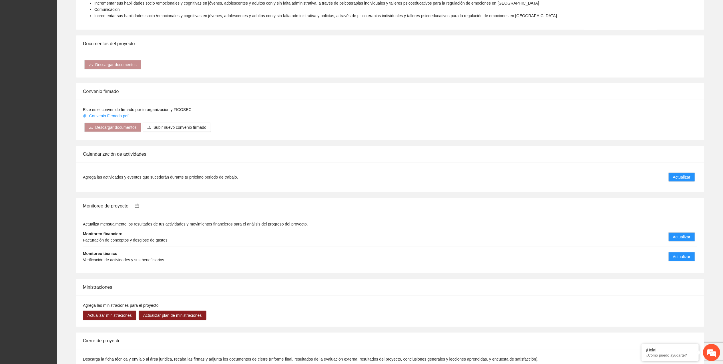
scroll to position [381, 0]
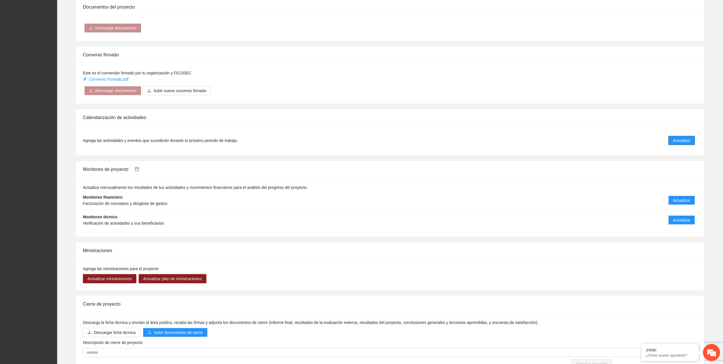
click at [676, 143] on span "Actualizar" at bounding box center [681, 140] width 17 height 6
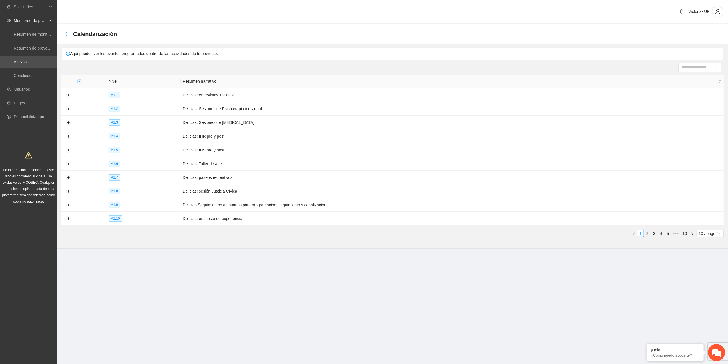
click at [67, 35] on icon "arrow-left" at bounding box center [66, 34] width 5 height 5
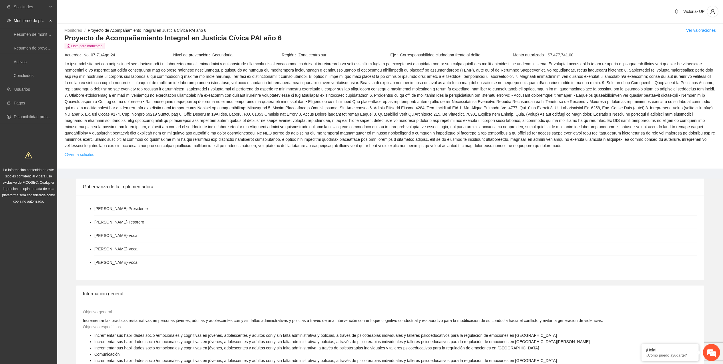
click at [82, 153] on link "Ver la solicitud" at bounding box center [80, 154] width 30 height 6
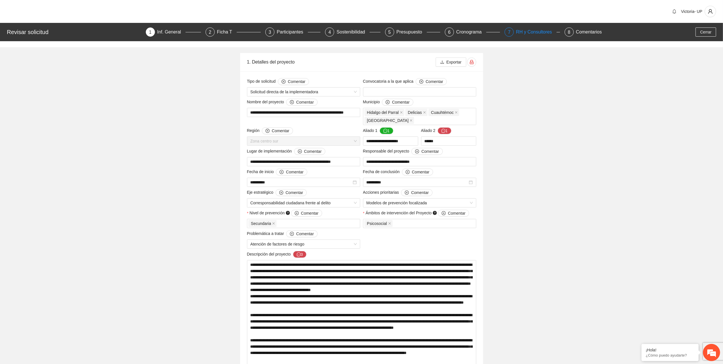
click at [521, 32] on div "RH y Consultores" at bounding box center [536, 31] width 40 height 9
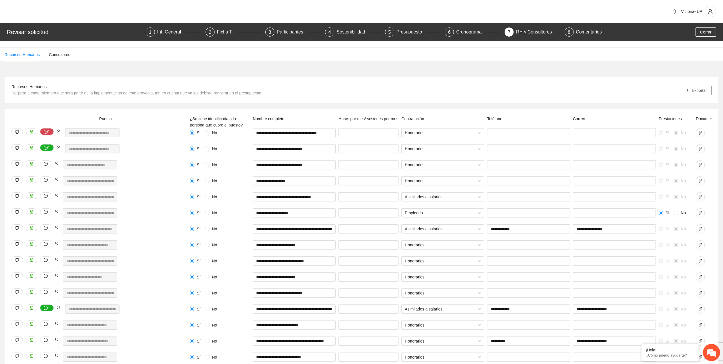
click at [699, 91] on span "Exportar" at bounding box center [699, 90] width 15 height 6
click at [167, 31] on div "Inf. General" at bounding box center [171, 31] width 29 height 9
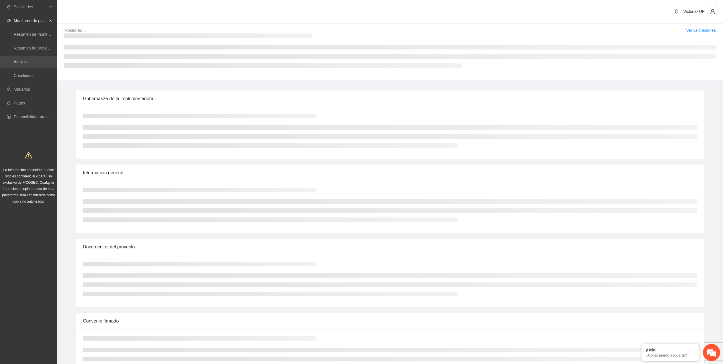
click at [27, 59] on link "Activos" at bounding box center [20, 61] width 13 height 5
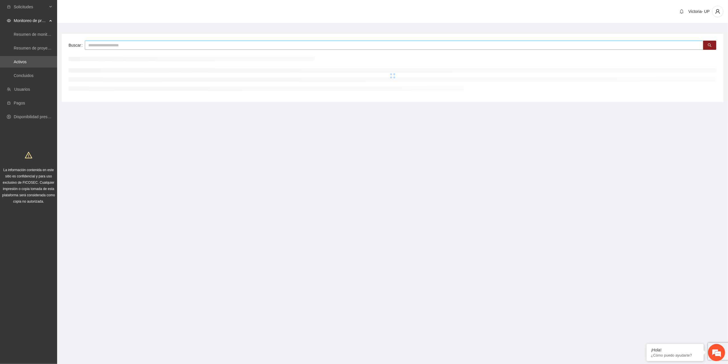
click at [114, 45] on input "text" at bounding box center [394, 45] width 619 height 9
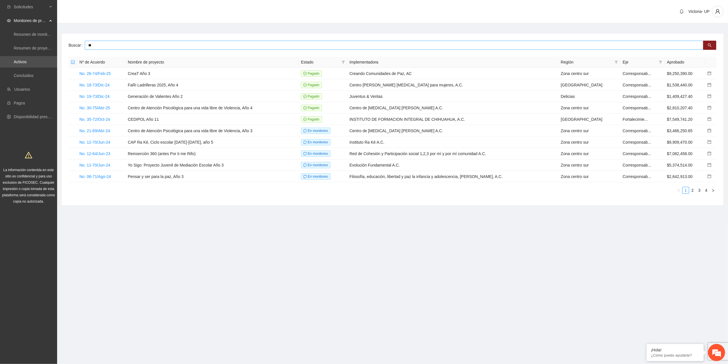
type input "*"
type input "*****"
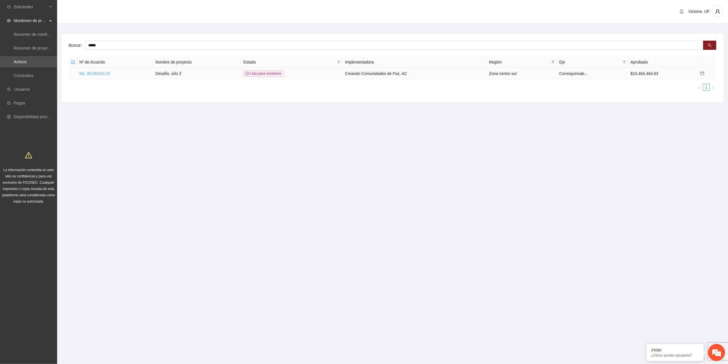
click at [97, 73] on link "No. 35-66/Oct-23" at bounding box center [94, 73] width 31 height 5
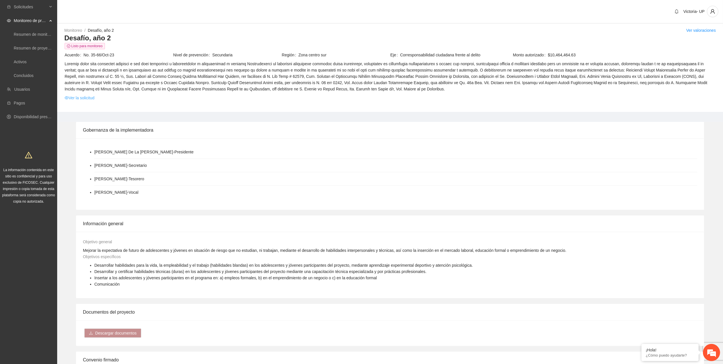
click at [87, 98] on link "Ver la solicitud" at bounding box center [80, 98] width 30 height 6
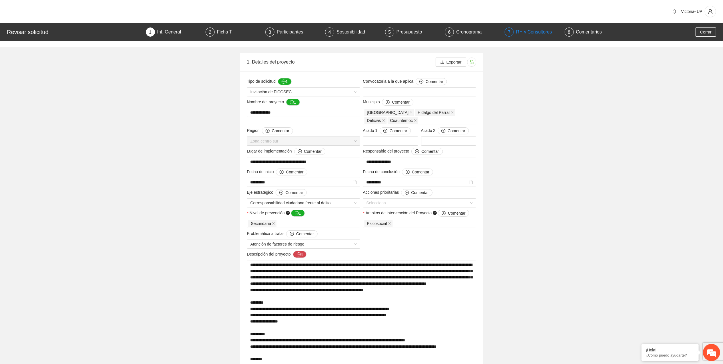
click at [533, 31] on div "RH y Consultores" at bounding box center [536, 31] width 40 height 9
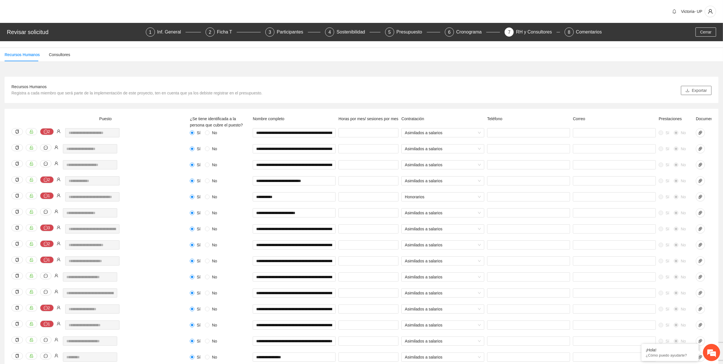
click at [708, 93] on button "Exportar" at bounding box center [696, 90] width 31 height 9
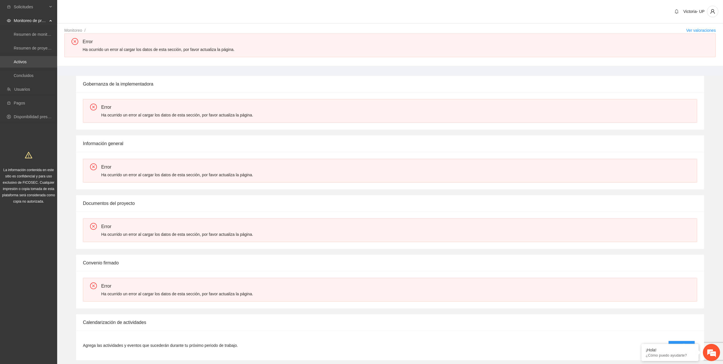
click at [27, 60] on link "Activos" at bounding box center [20, 61] width 13 height 5
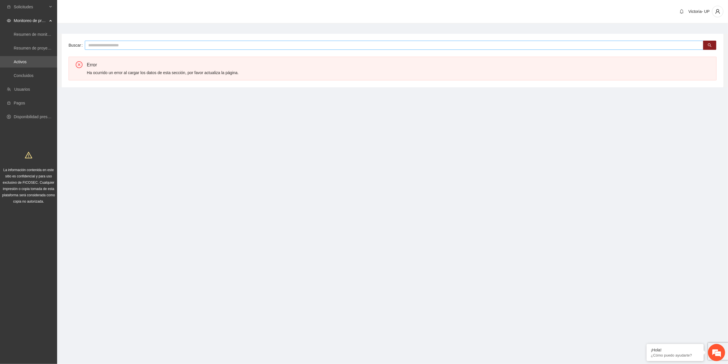
click at [99, 47] on input "text" at bounding box center [394, 45] width 619 height 9
type input "*******"
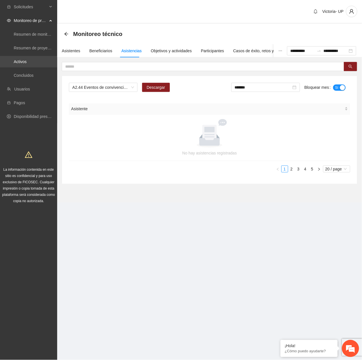
drag, startPoint x: 0, startPoint y: 0, endPoint x: 50, endPoint y: 58, distance: 77.0
click at [27, 59] on link "Activos" at bounding box center [20, 61] width 13 height 5
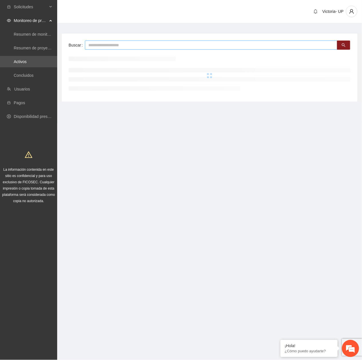
click at [115, 46] on input "text" at bounding box center [211, 45] width 252 height 9
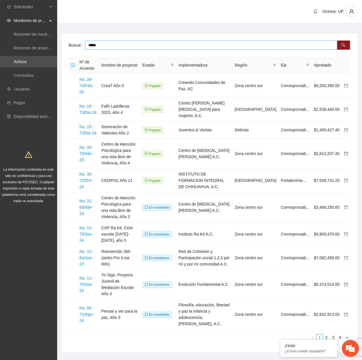
type input "*****"
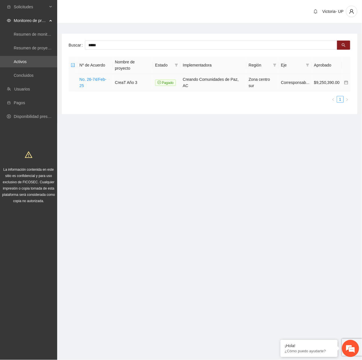
click at [99, 77] on link "No. 26-74/Feb-25" at bounding box center [92, 82] width 27 height 11
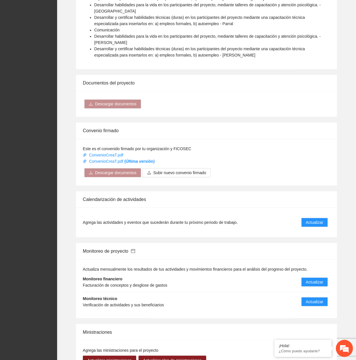
scroll to position [419, 0]
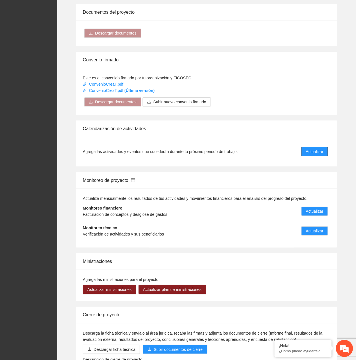
click at [320, 149] on span "Actualizar" at bounding box center [314, 152] width 17 height 6
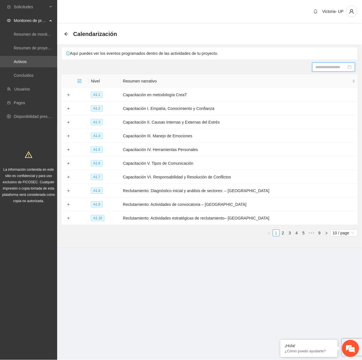
click at [326, 68] on input at bounding box center [331, 67] width 31 height 6
click at [323, 127] on div "25" at bounding box center [324, 126] width 7 height 7
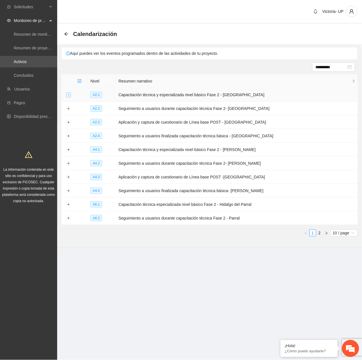
click at [69, 95] on button "Expand row" at bounding box center [68, 95] width 5 height 5
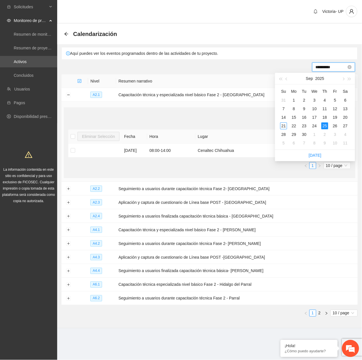
click at [319, 67] on input "**********" at bounding box center [331, 67] width 31 height 6
type input "**********"
click at [292, 135] on div "29" at bounding box center [293, 134] width 7 height 7
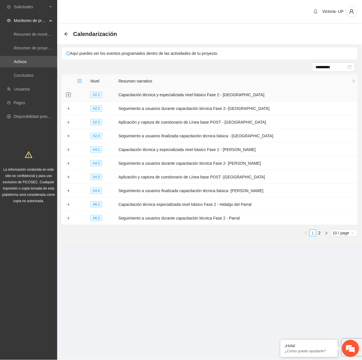
click at [69, 94] on button "Expand row" at bounding box center [68, 95] width 5 height 5
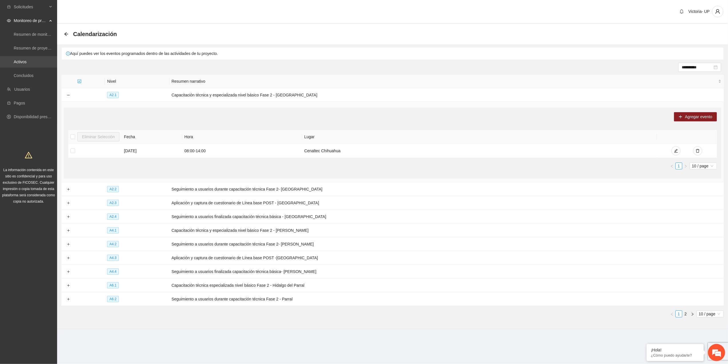
click at [26, 59] on link "Activos" at bounding box center [20, 61] width 13 height 5
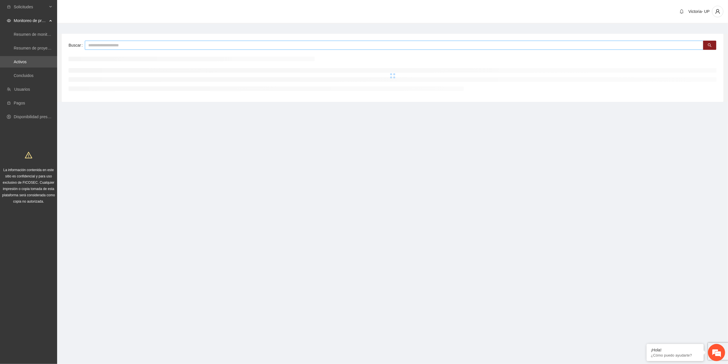
click at [128, 48] on input "text" at bounding box center [394, 45] width 619 height 9
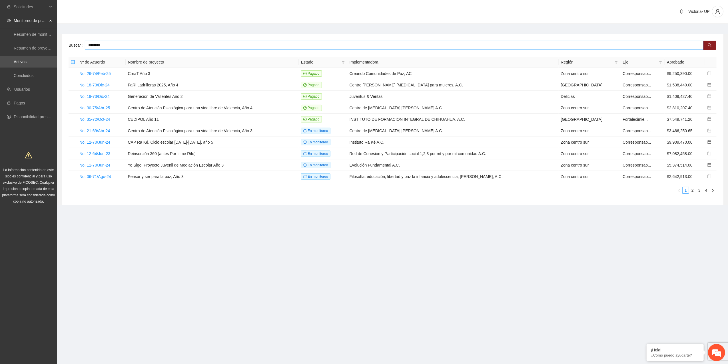
type input "********"
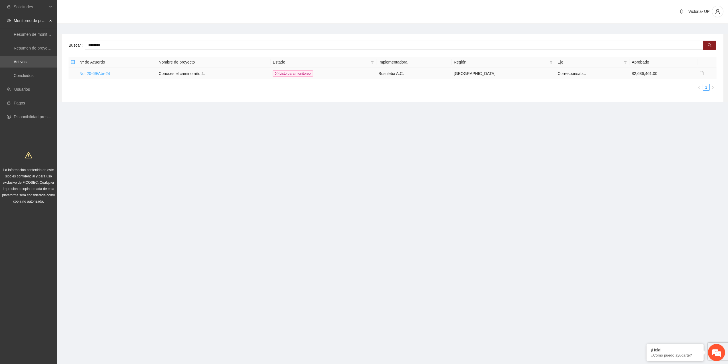
click at [108, 72] on link "No. 20-69/Abr-24" at bounding box center [94, 73] width 31 height 5
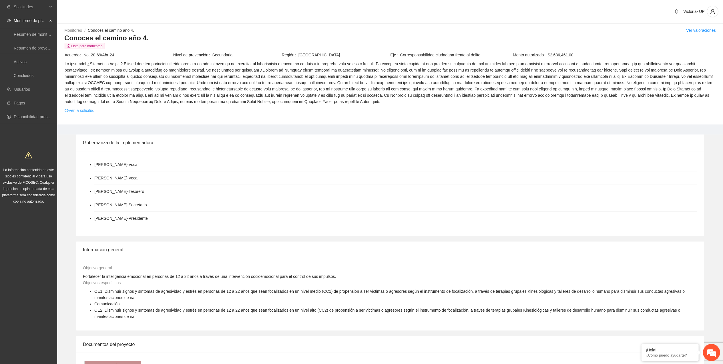
click at [81, 108] on link "Ver la solicitud" at bounding box center [80, 110] width 30 height 6
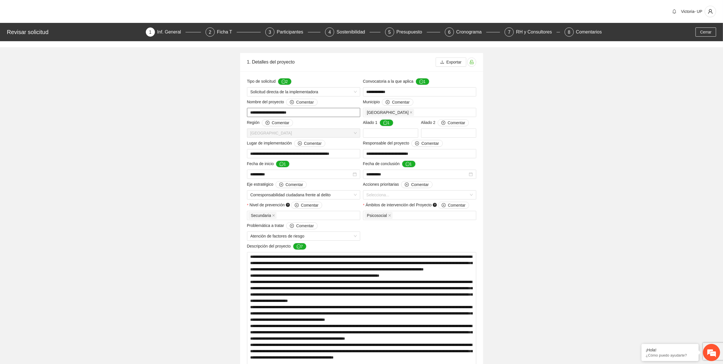
drag, startPoint x: 311, startPoint y: 111, endPoint x: 246, endPoint y: 121, distance: 65.9
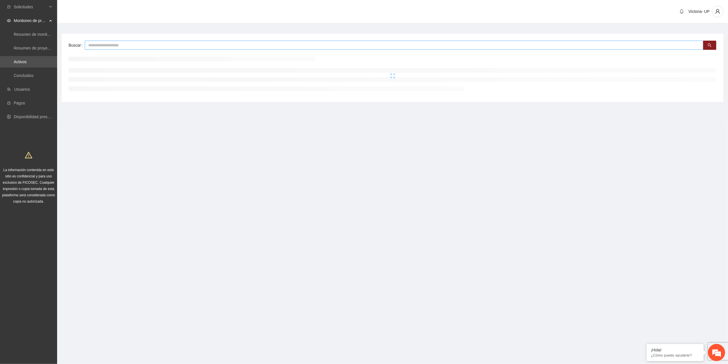
drag, startPoint x: 102, startPoint y: 47, endPoint x: 98, endPoint y: 43, distance: 5.3
click at [99, 43] on input "text" at bounding box center [394, 45] width 619 height 9
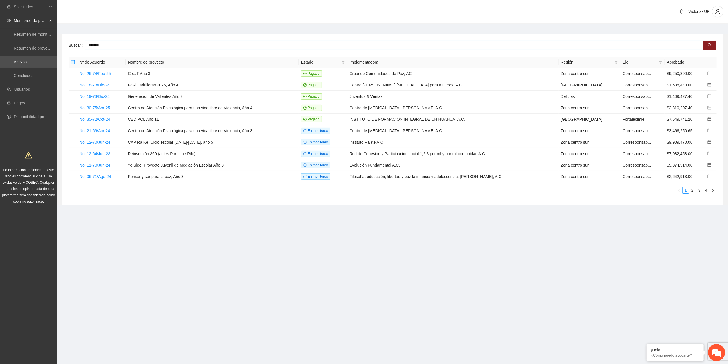
type input "*******"
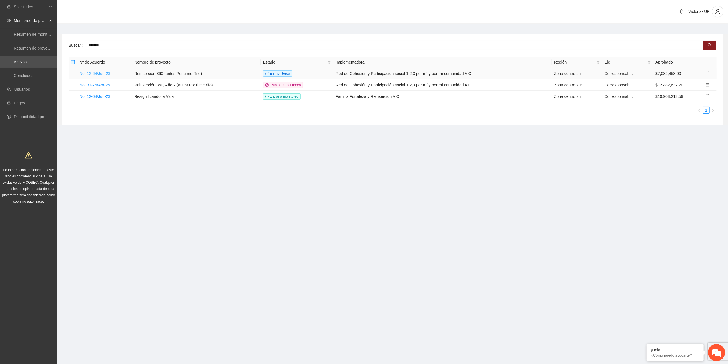
click at [100, 73] on link "No. 12-64/Jun-23" at bounding box center [94, 73] width 31 height 5
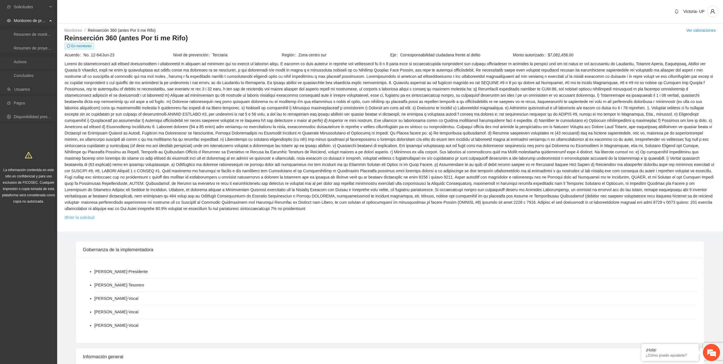
click at [77, 214] on link "Ver la solicitud" at bounding box center [80, 217] width 30 height 6
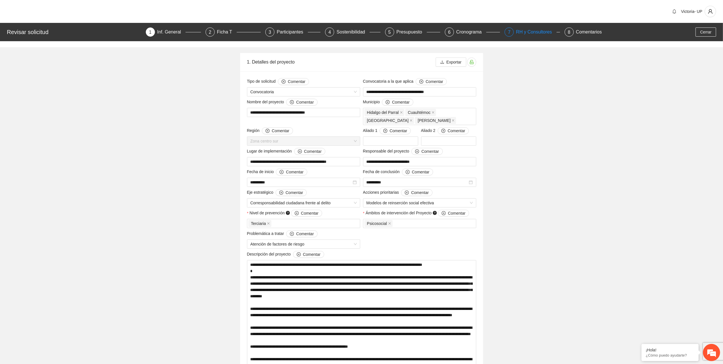
click at [539, 28] on div "RH y Consultores" at bounding box center [536, 31] width 40 height 9
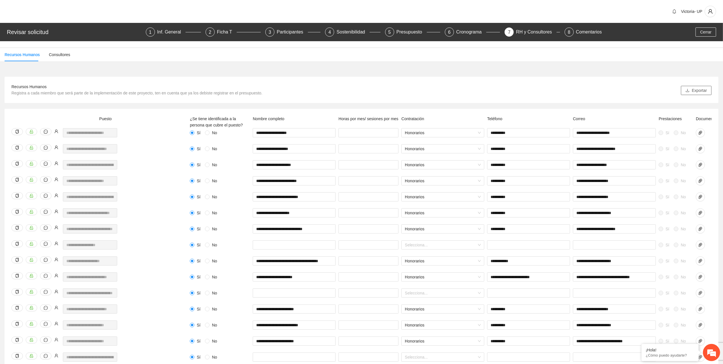
click at [689, 92] on icon "download" at bounding box center [687, 90] width 4 height 4
click at [172, 31] on div "Inf. General" at bounding box center [171, 31] width 29 height 9
